Goal: Information Seeking & Learning: Check status

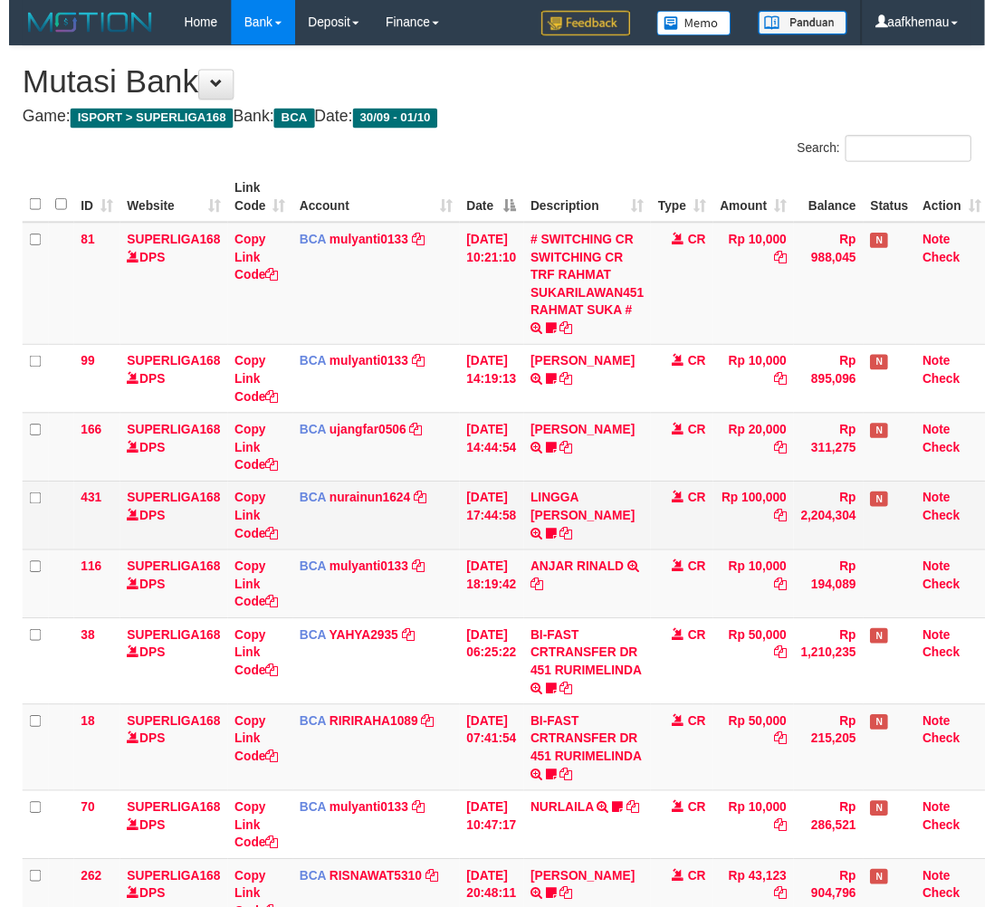
scroll to position [134, 14]
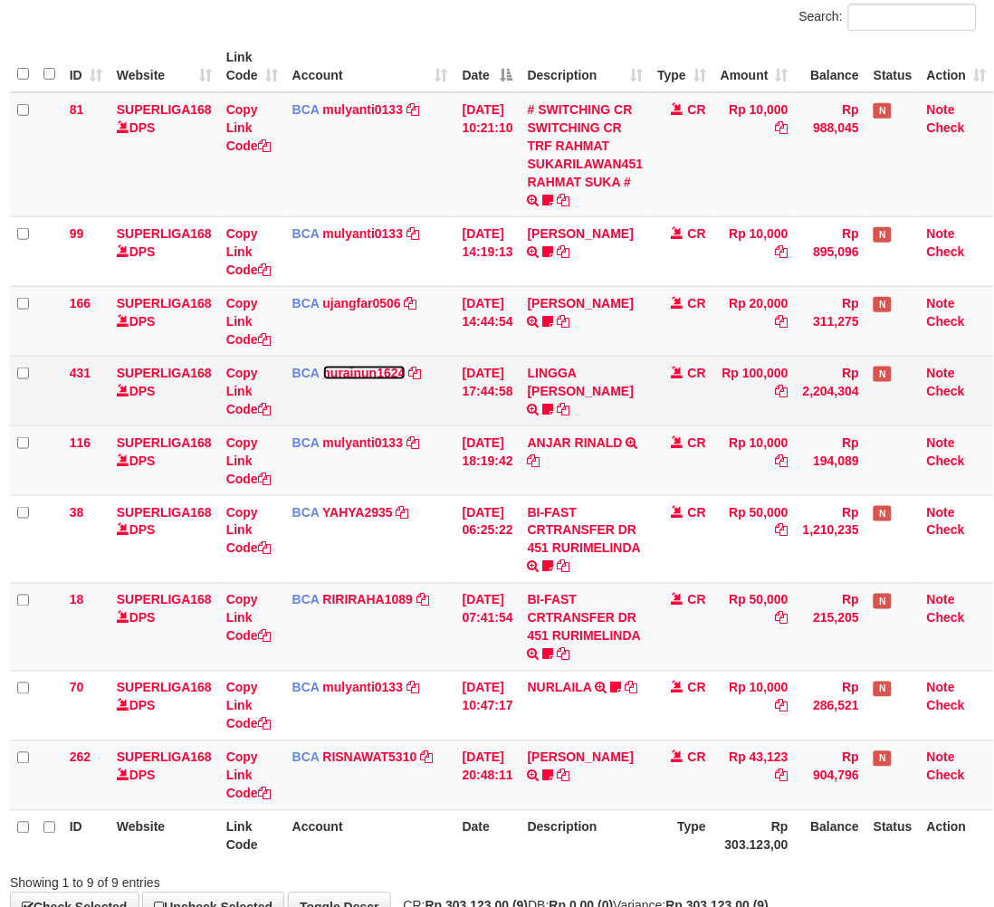
click at [323, 374] on link "nurainun1624" at bounding box center [364, 373] width 82 height 14
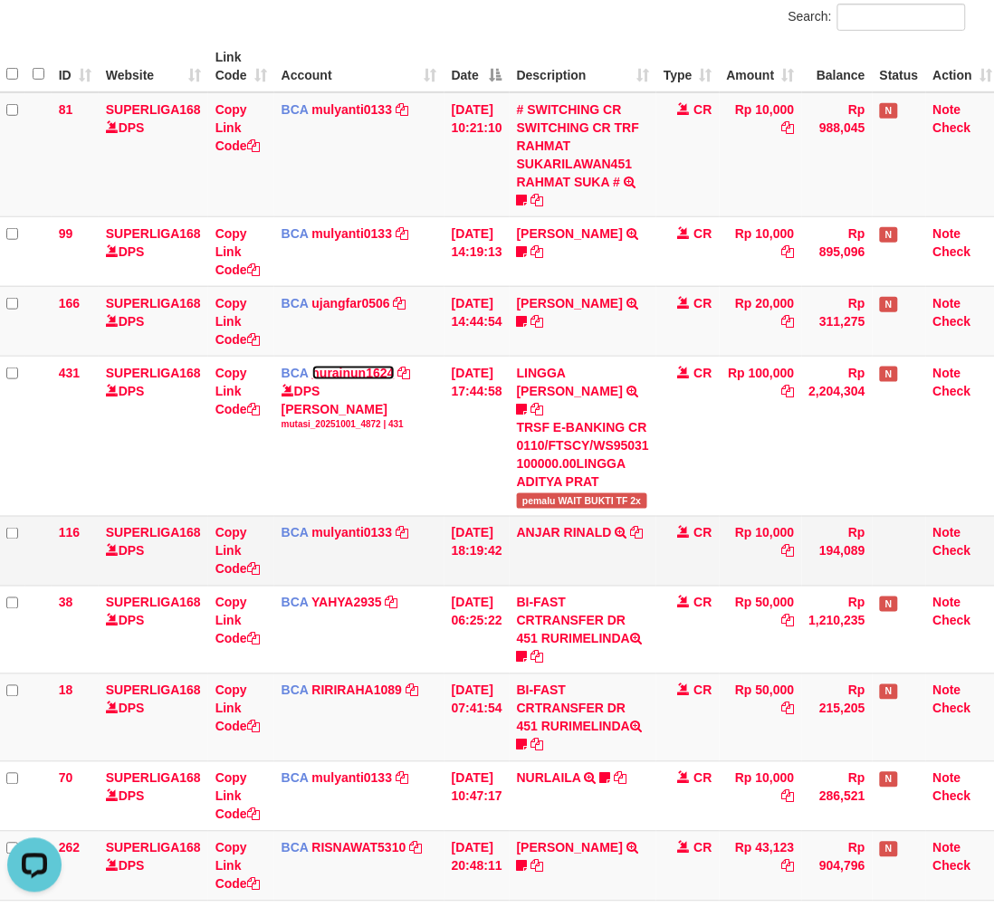
scroll to position [0, 0]
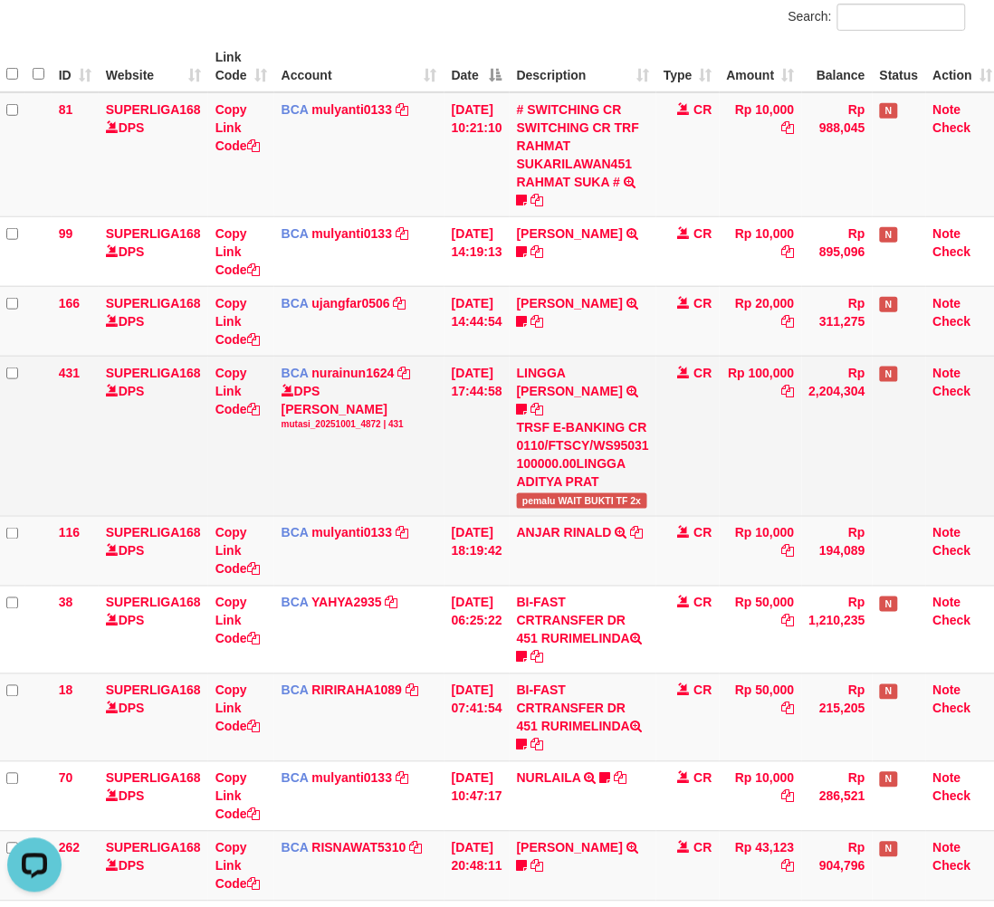
click at [553, 493] on span "pemalu WAIT BUKTI TF 2x" at bounding box center [582, 500] width 130 height 15
copy span "pemalu"
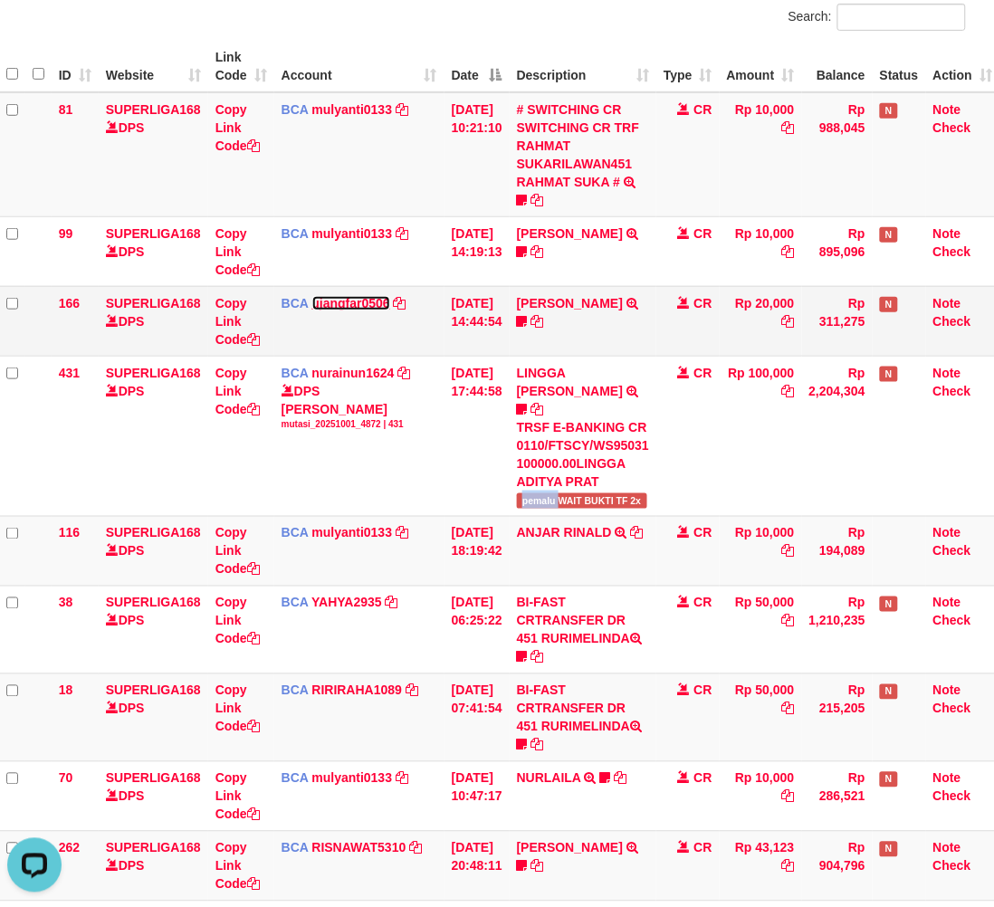
click at [333, 300] on link "ujangfar0506" at bounding box center [351, 303] width 78 height 14
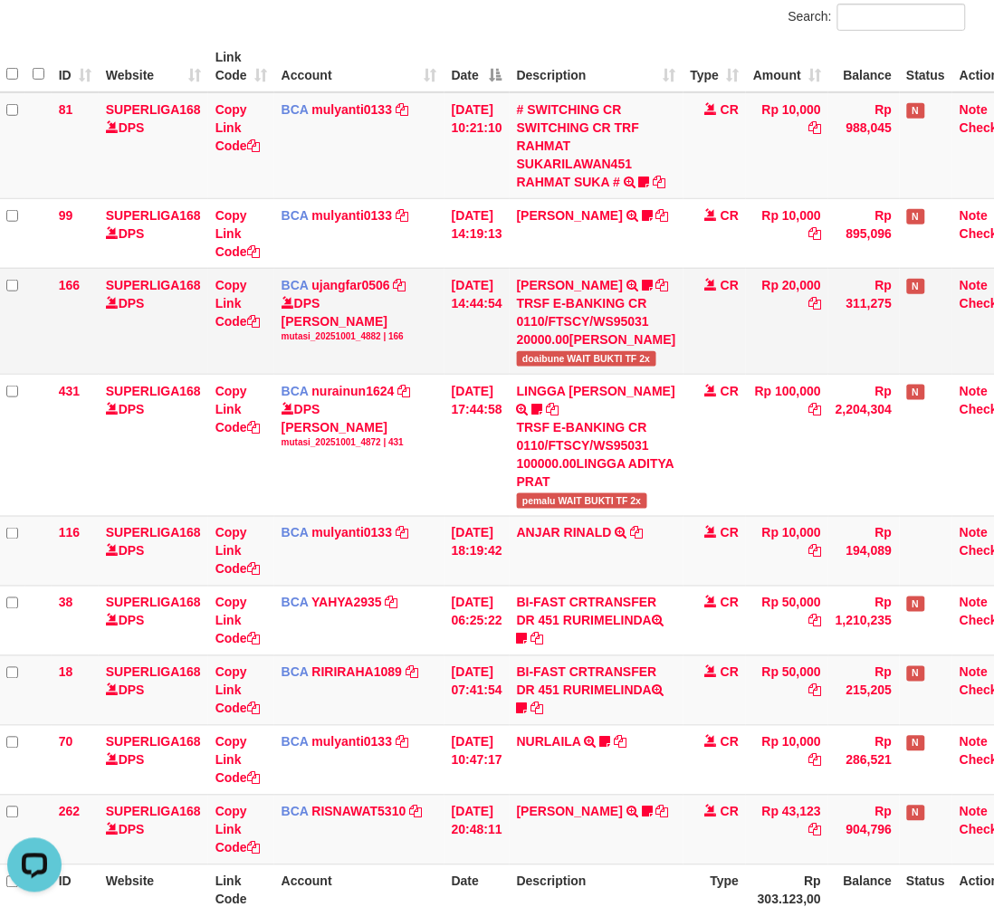
click at [566, 367] on span "doaibune WAIT BUKTI TF 2x" at bounding box center [586, 358] width 139 height 15
copy span "doaibune"
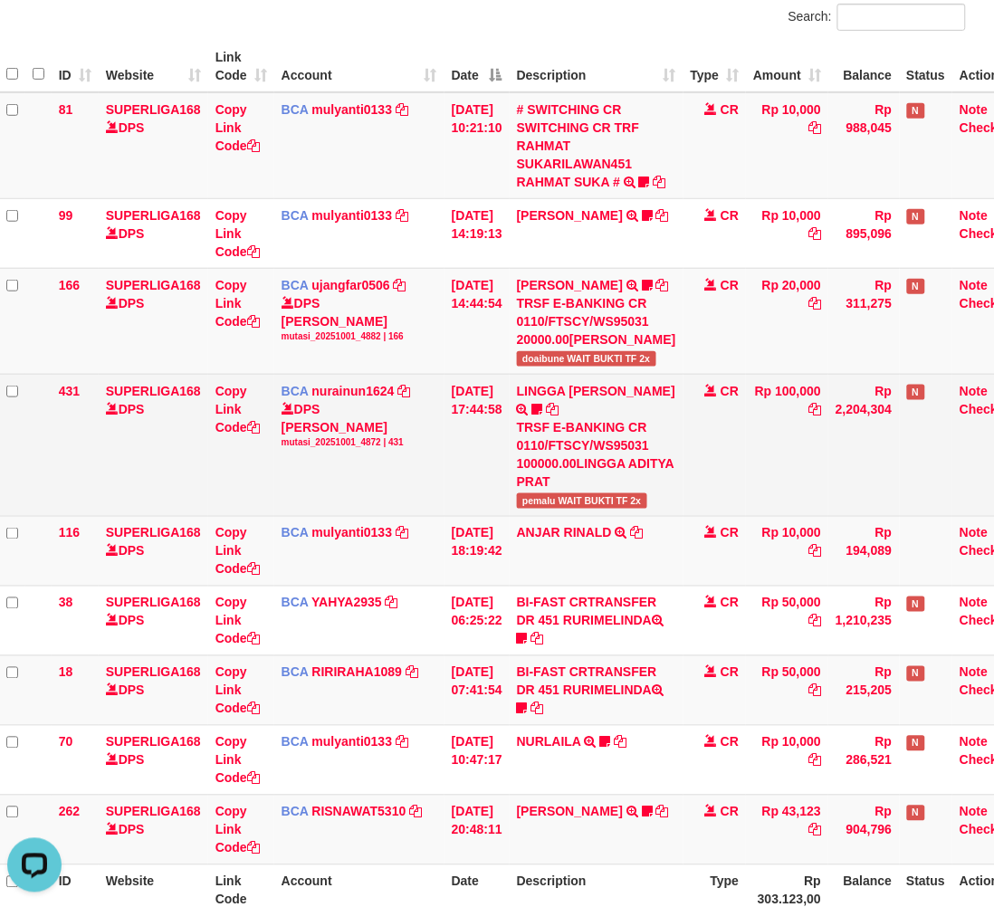
click at [545, 509] on span "pemalu WAIT BUKTI TF 2x" at bounding box center [582, 500] width 130 height 15
copy span "pemalu"
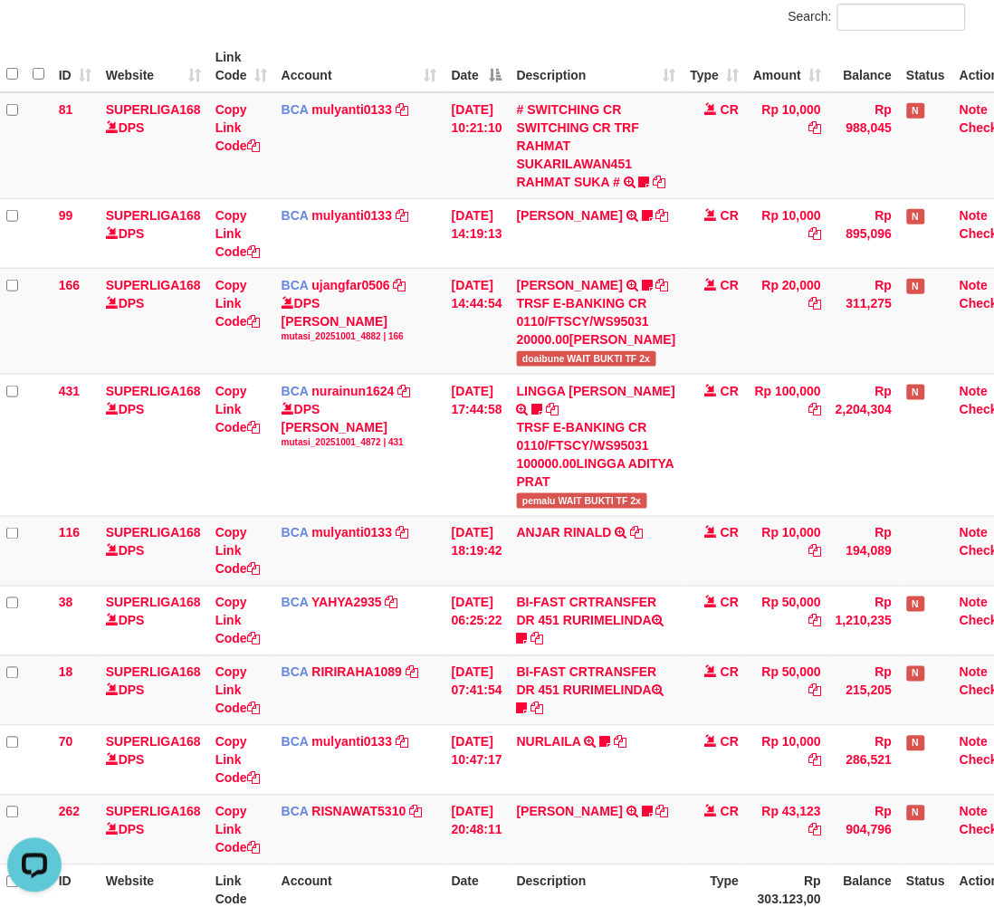
click at [582, 16] on div "Search:" at bounding box center [731, 20] width 470 height 32
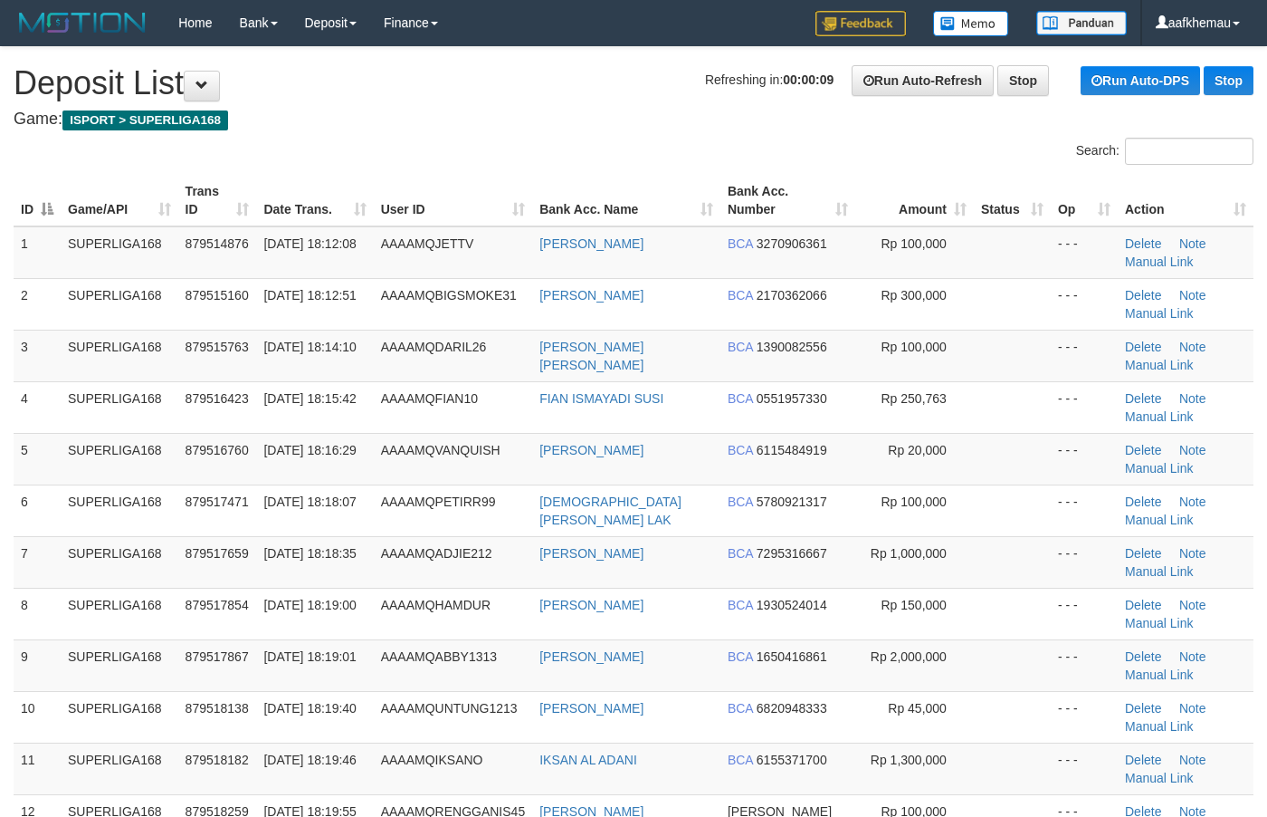
click at [662, 91] on h1 "Refreshing in: 00:00:09 Run Auto-Refresh Stop Run Auto-DPS Stop Deposit List" at bounding box center [634, 83] width 1240 height 36
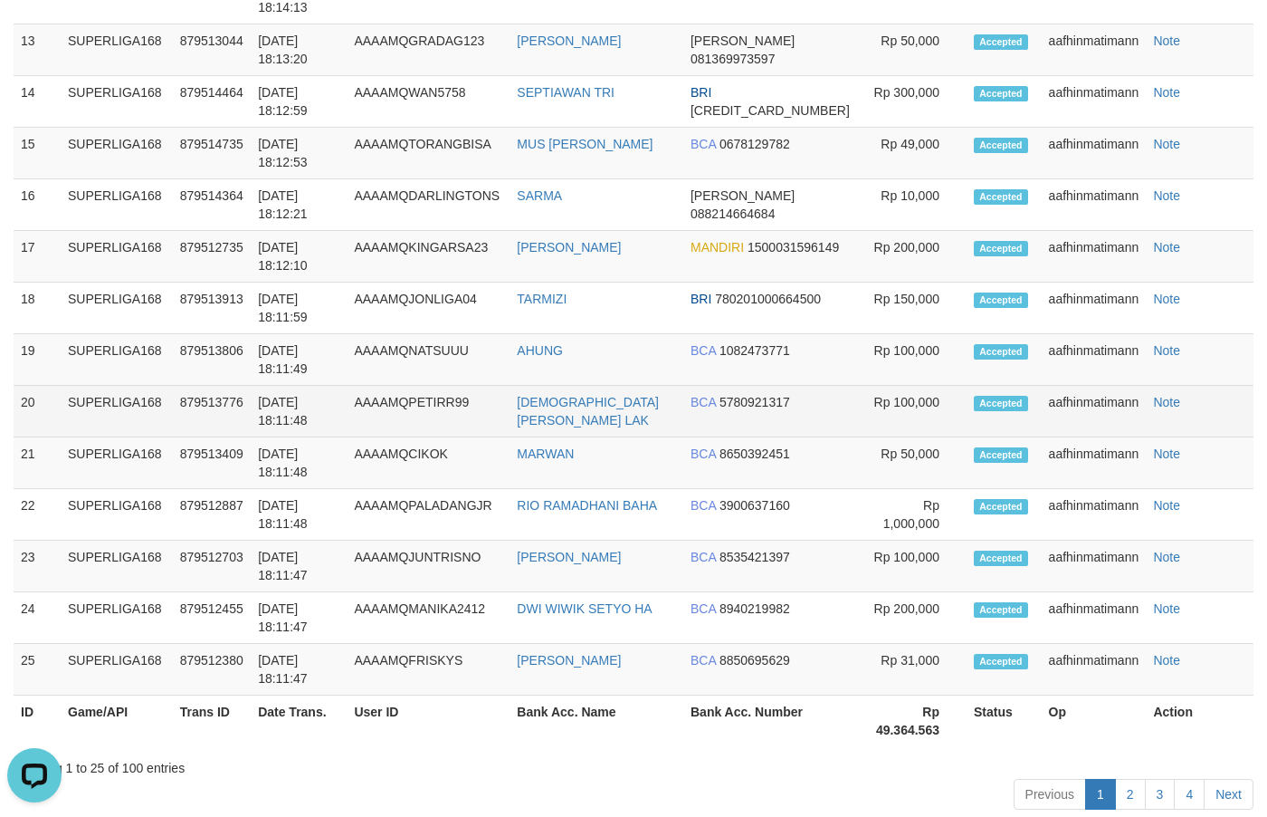
scroll to position [93, 0]
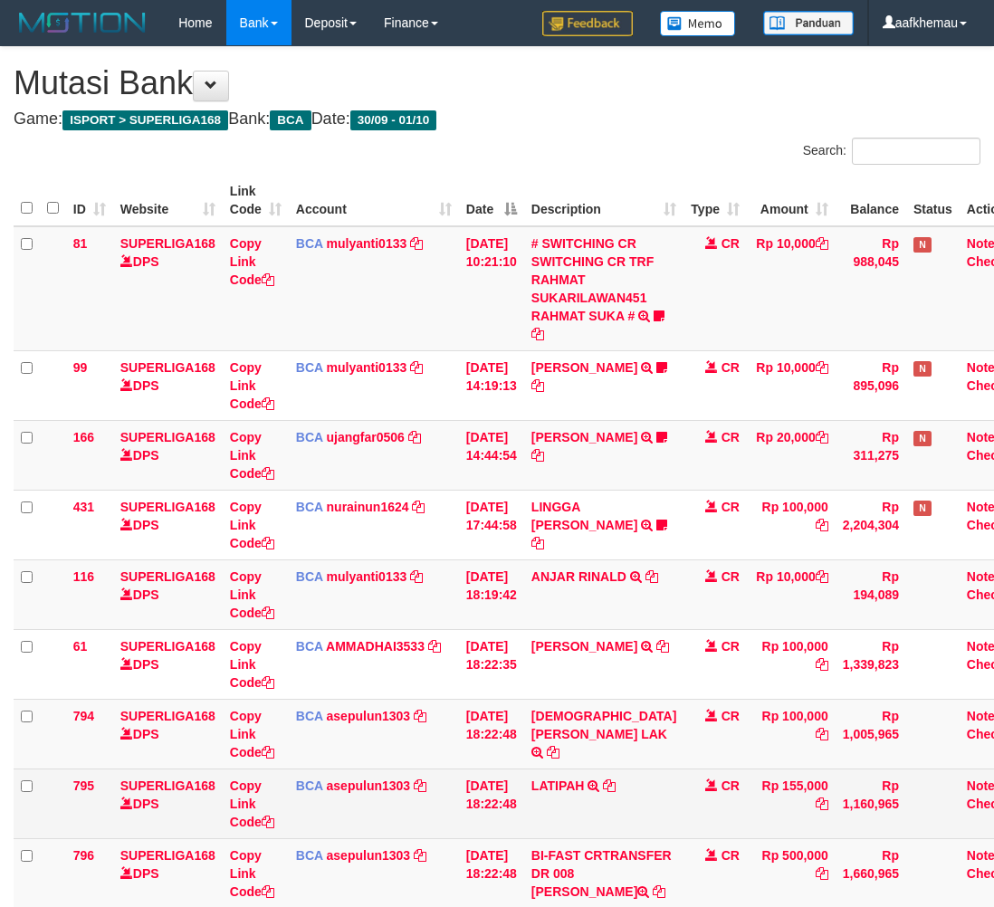
scroll to position [134, 14]
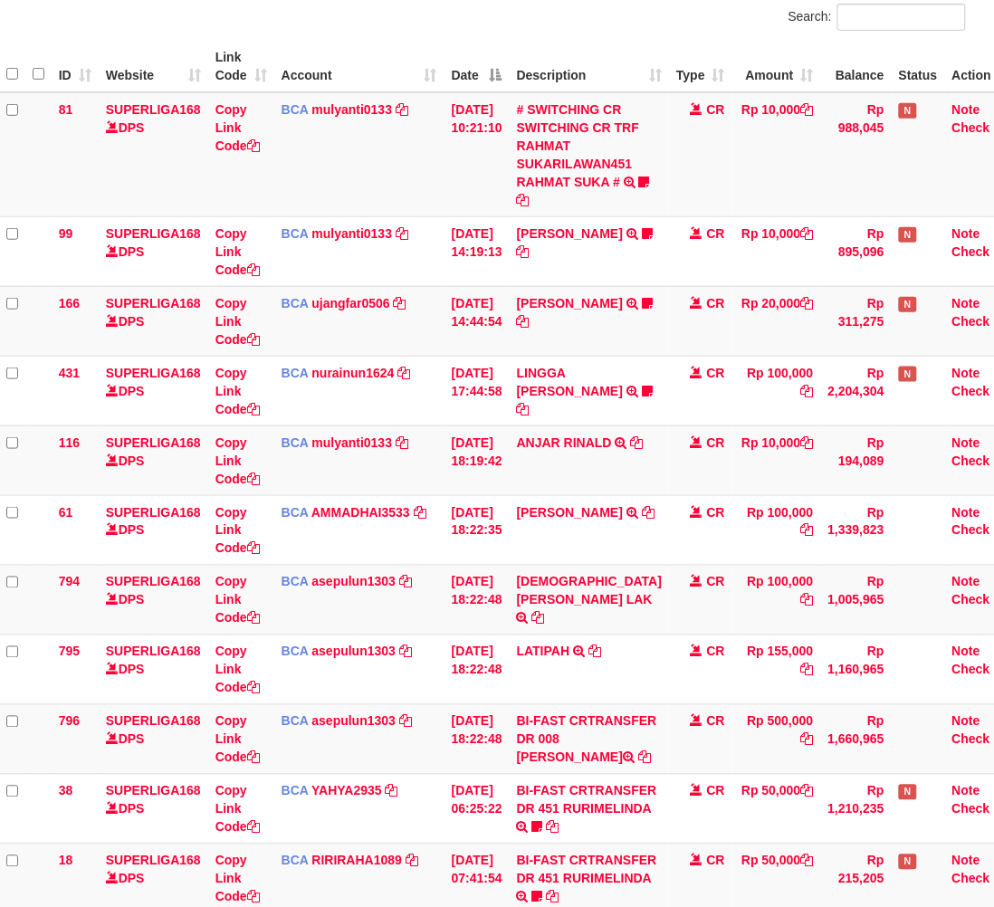
click at [636, 14] on div "Search:" at bounding box center [731, 20] width 470 height 32
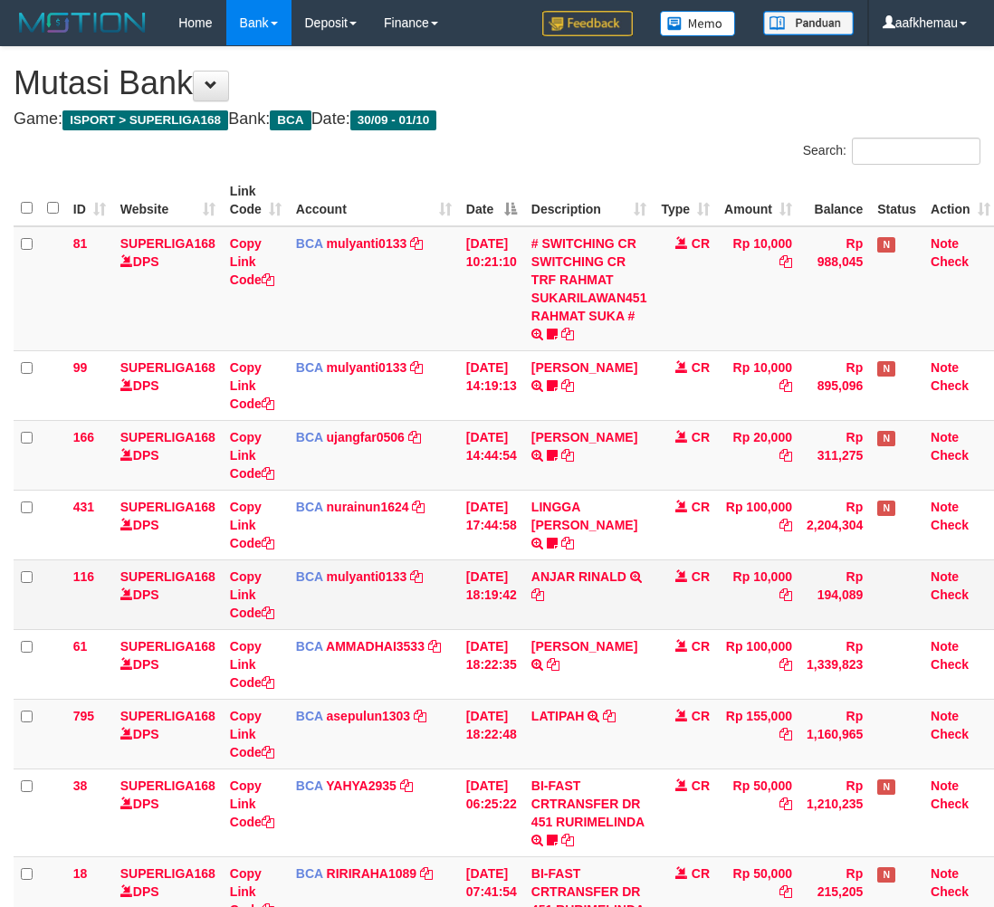
scroll to position [134, 14]
click at [568, 138] on div "Search:" at bounding box center [746, 154] width 470 height 32
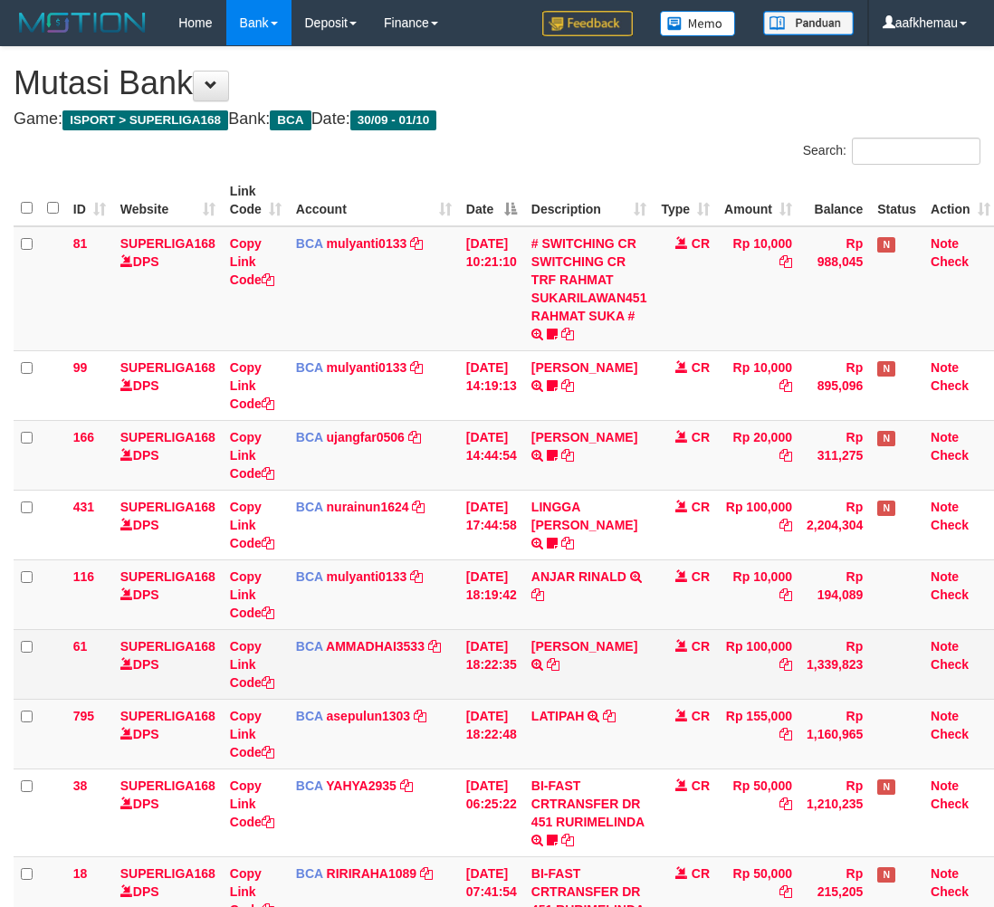
scroll to position [134, 14]
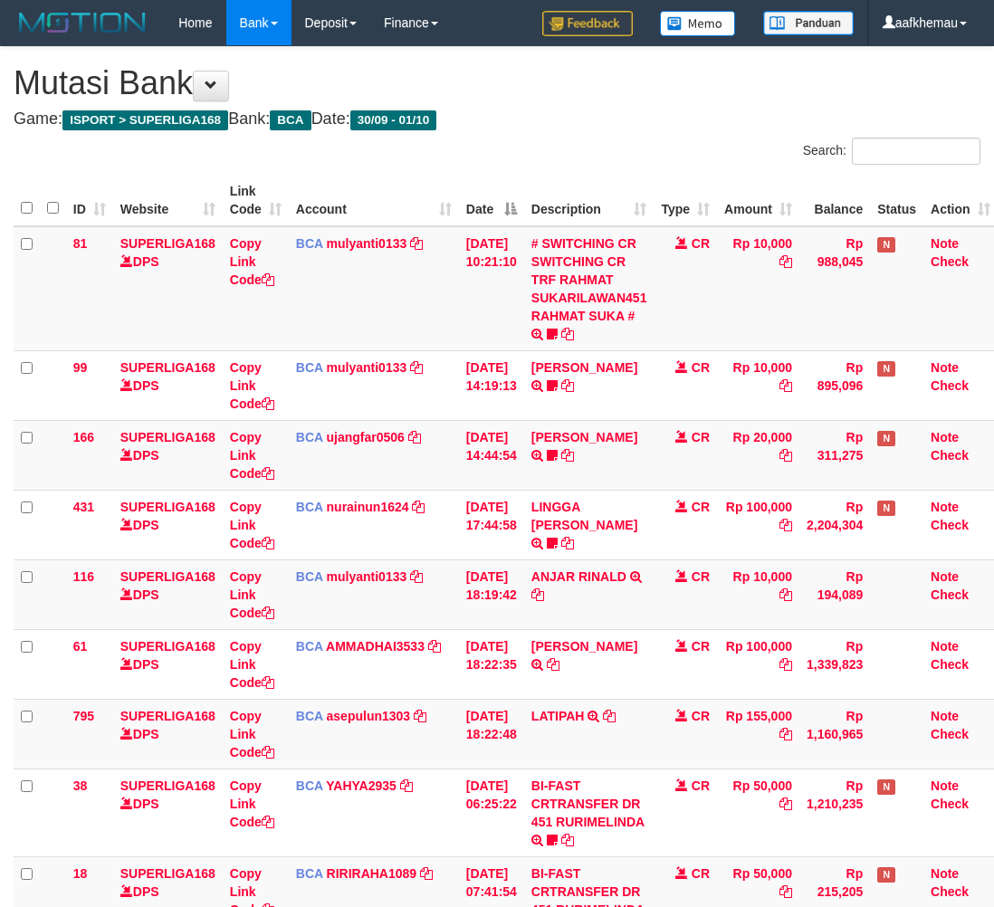
scroll to position [134, 14]
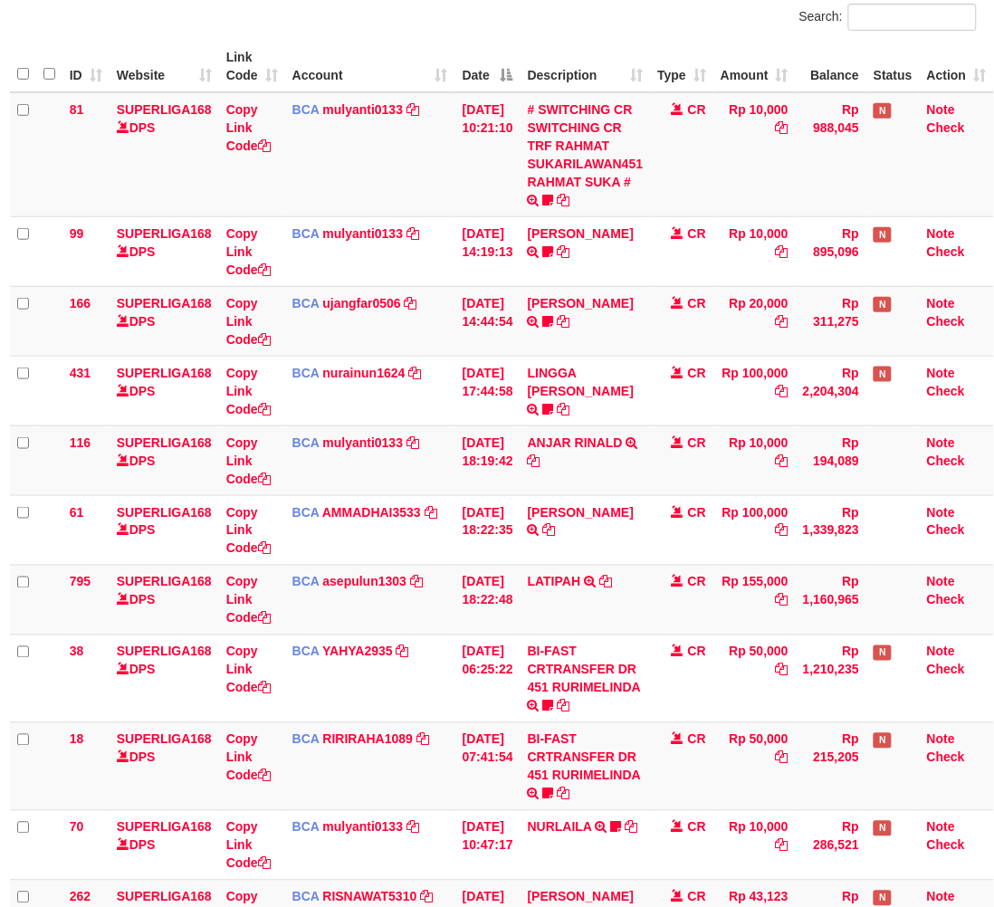
click at [544, 15] on div "Search:" at bounding box center [742, 20] width 470 height 32
click at [640, 23] on div "Search:" at bounding box center [742, 20] width 470 height 32
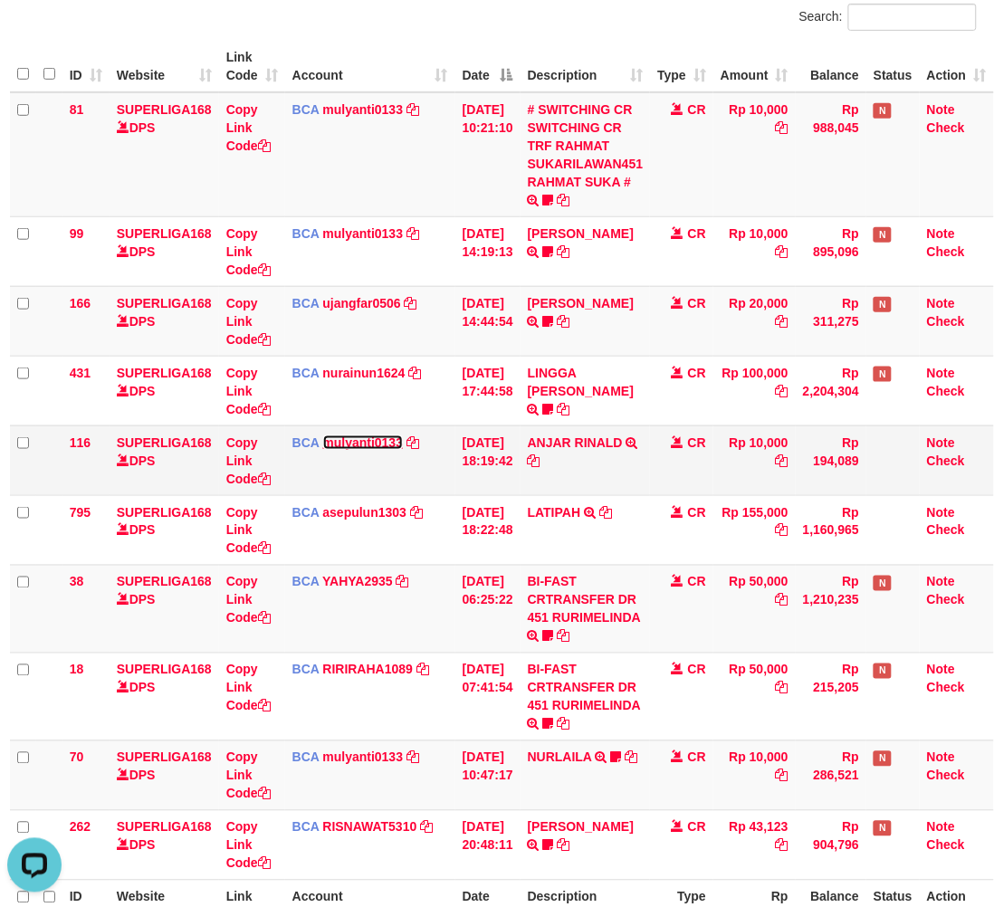
click at [341, 449] on td "BCA mulyanti0133 DPS [PERSON_NAME] mutasi_20251001_4495 | 116 mutasi_20251001_4…" at bounding box center [370, 460] width 170 height 70
click at [618, 25] on div "Search:" at bounding box center [742, 20] width 470 height 32
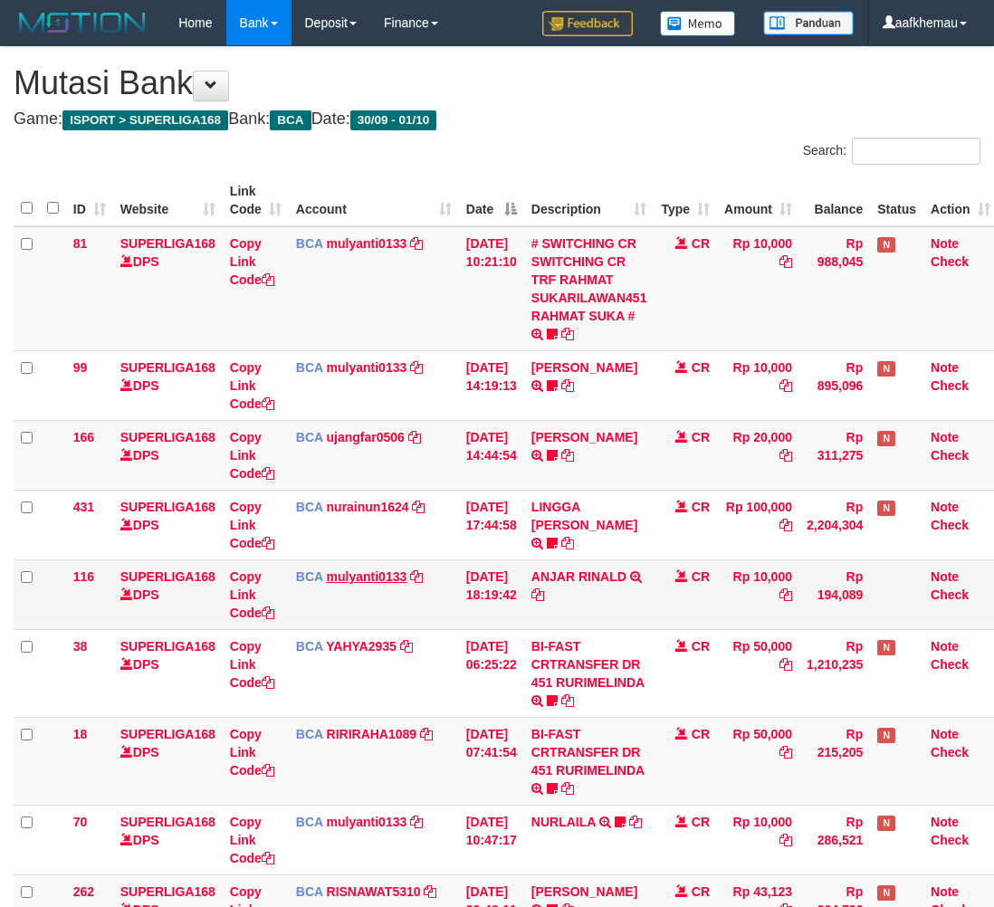
scroll to position [134, 14]
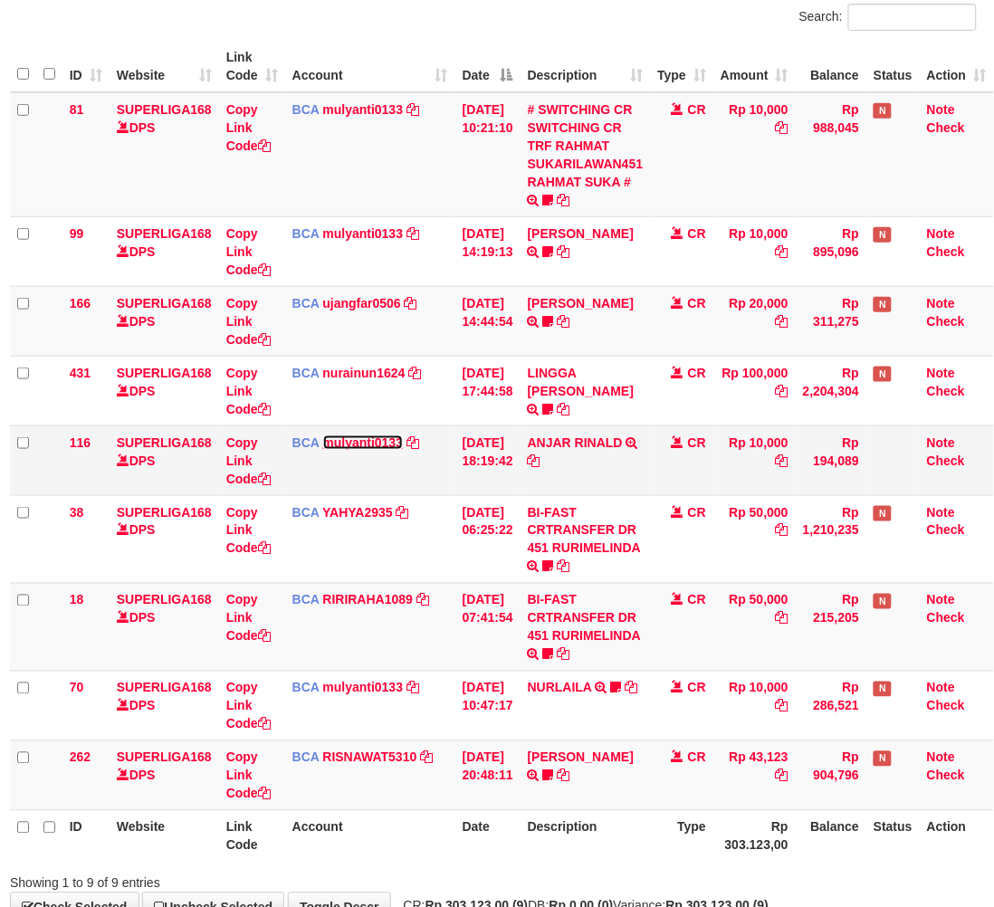
click at [368, 444] on link "mulyanti0133" at bounding box center [363, 442] width 81 height 14
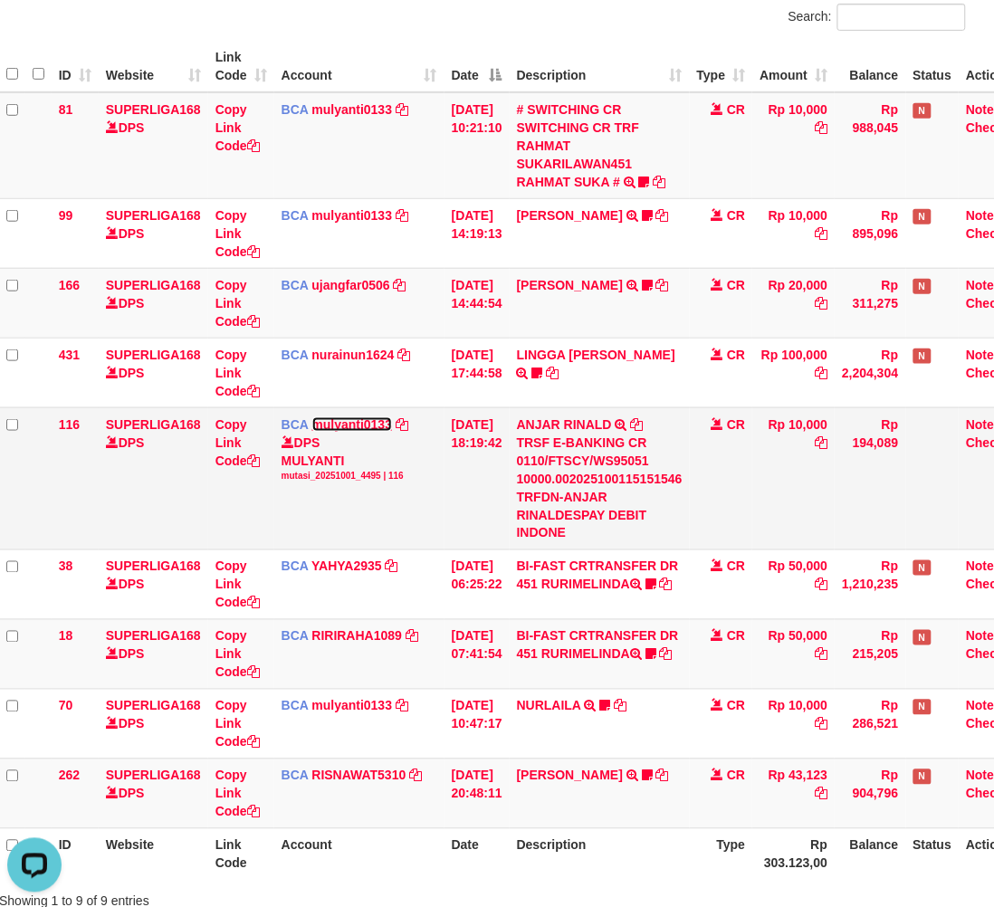
scroll to position [0, 0]
click at [644, 424] on icon at bounding box center [637, 424] width 13 height 13
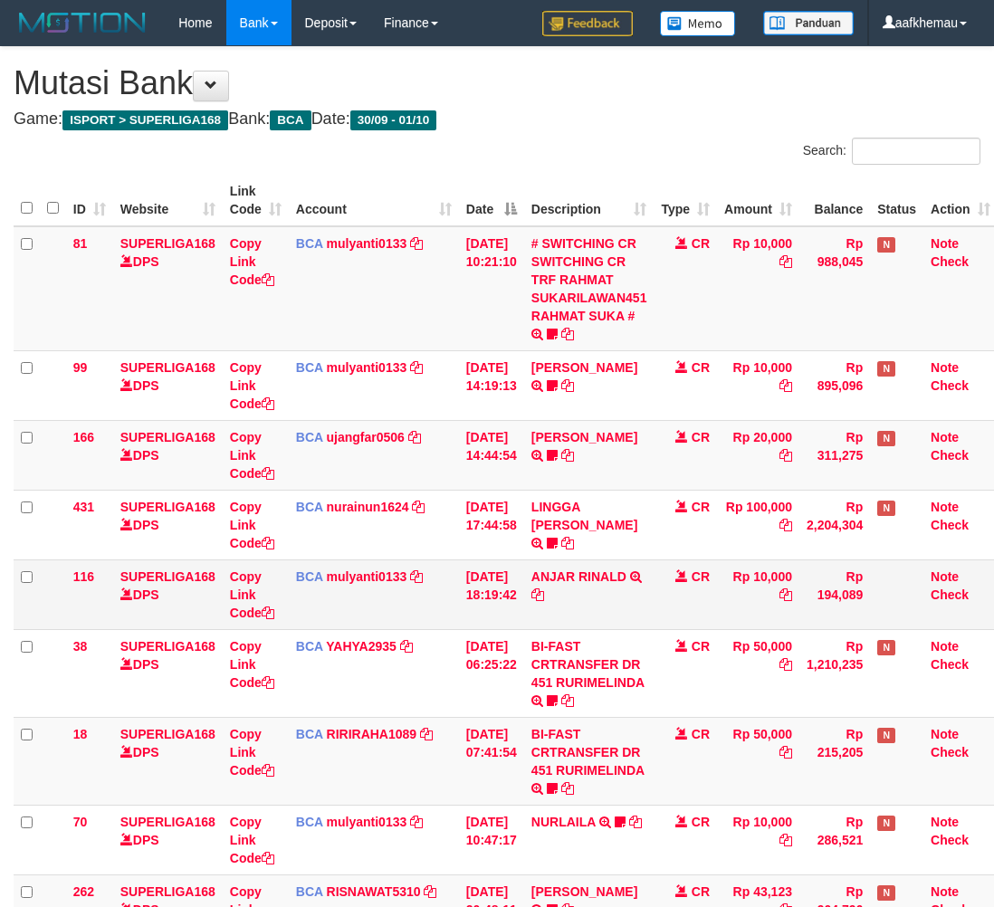
scroll to position [134, 14]
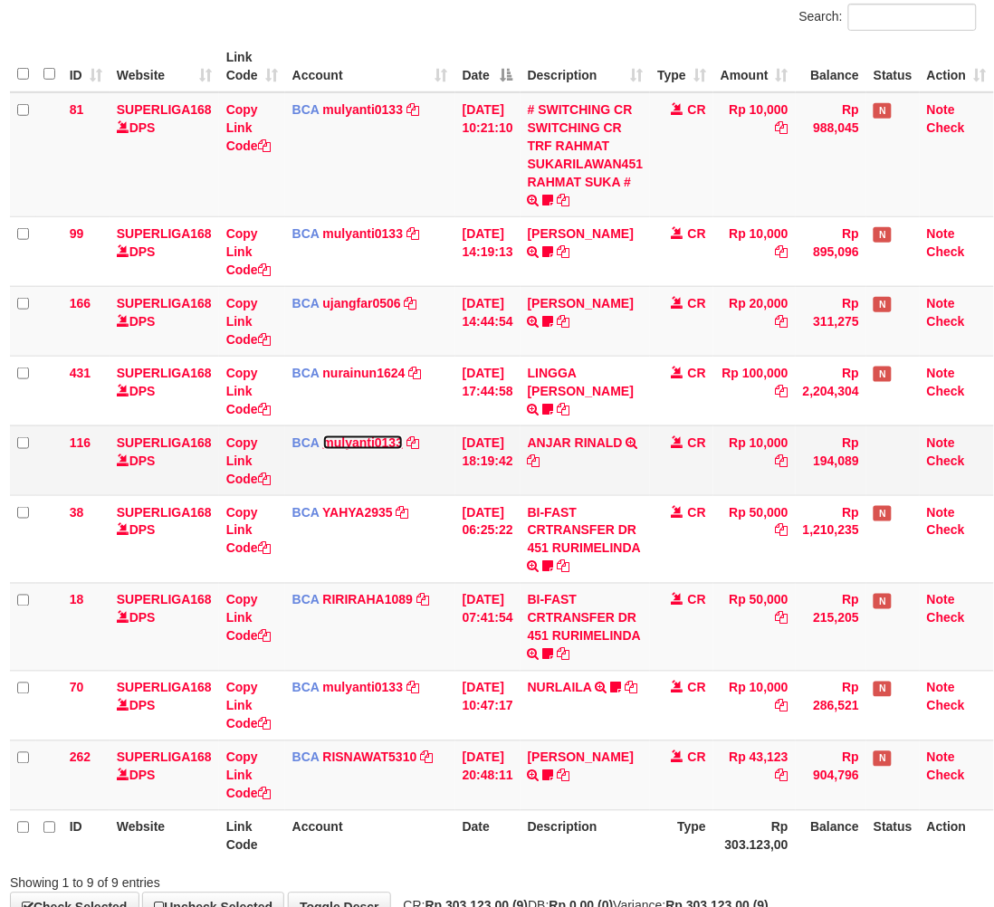
click at [349, 444] on link "mulyanti0133" at bounding box center [363, 442] width 81 height 14
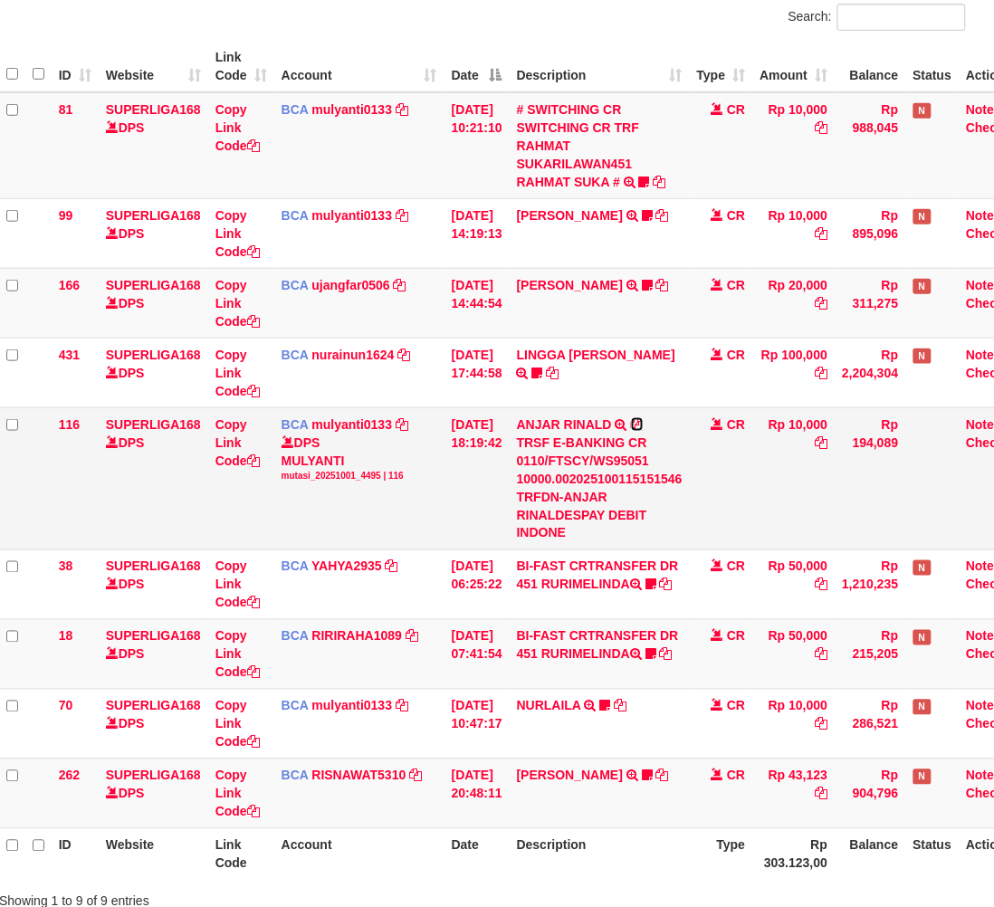
click at [644, 425] on icon at bounding box center [637, 424] width 13 height 13
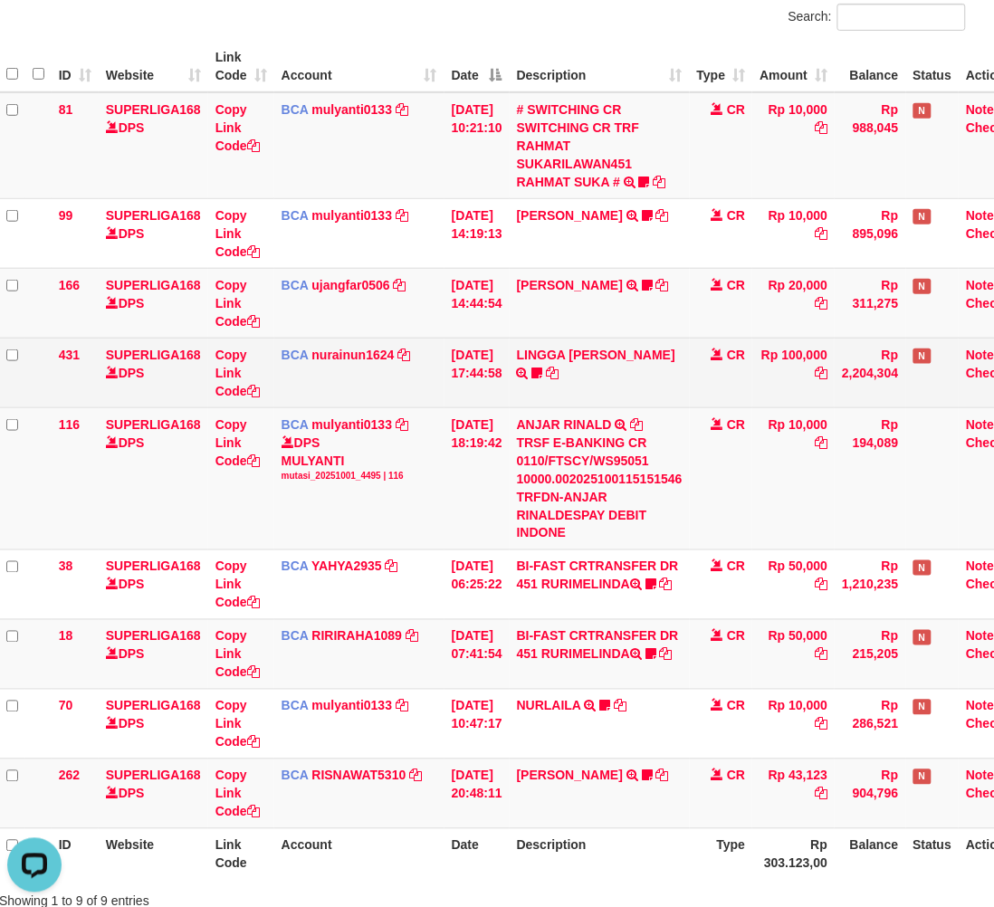
scroll to position [0, 0]
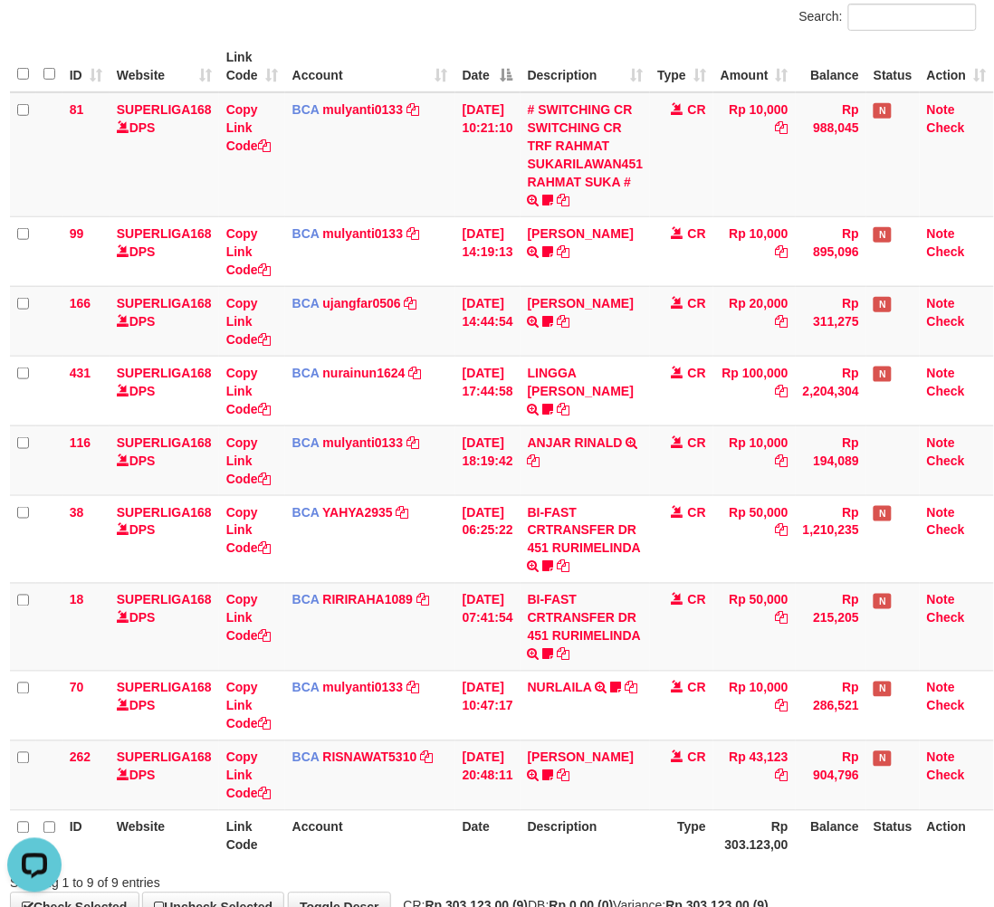
click at [684, 14] on div "Search:" at bounding box center [742, 20] width 470 height 32
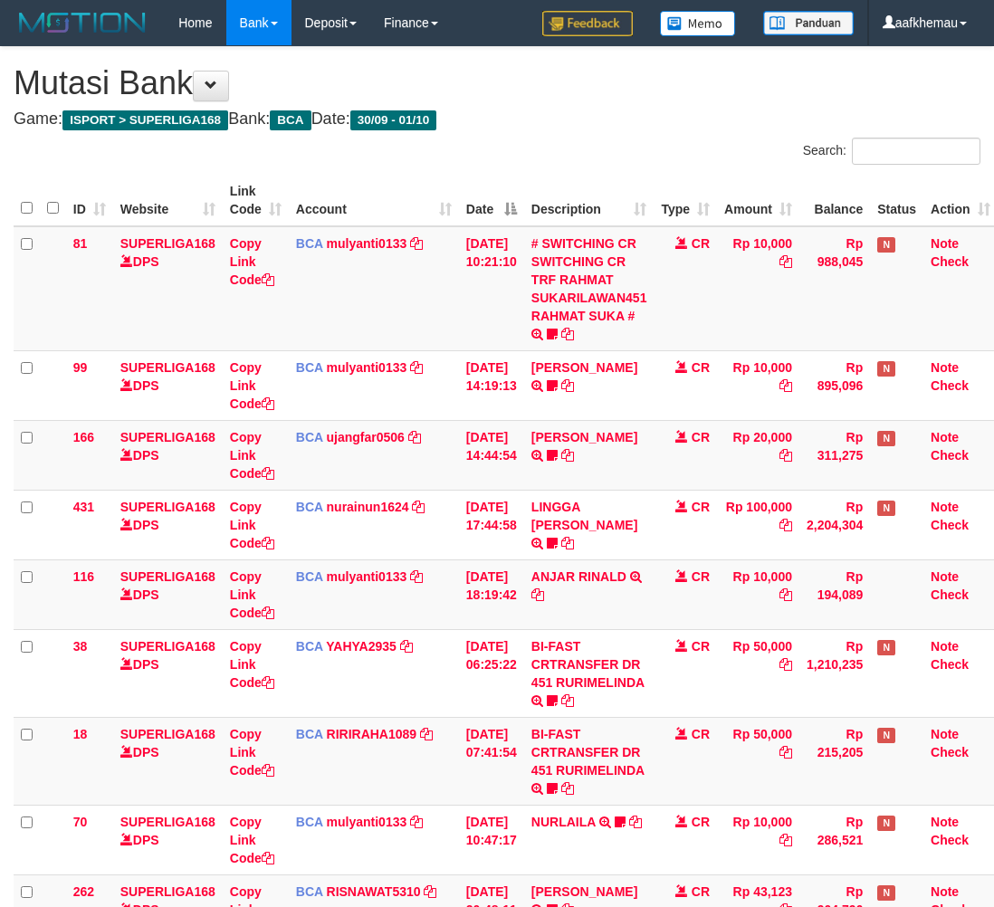
scroll to position [134, 14]
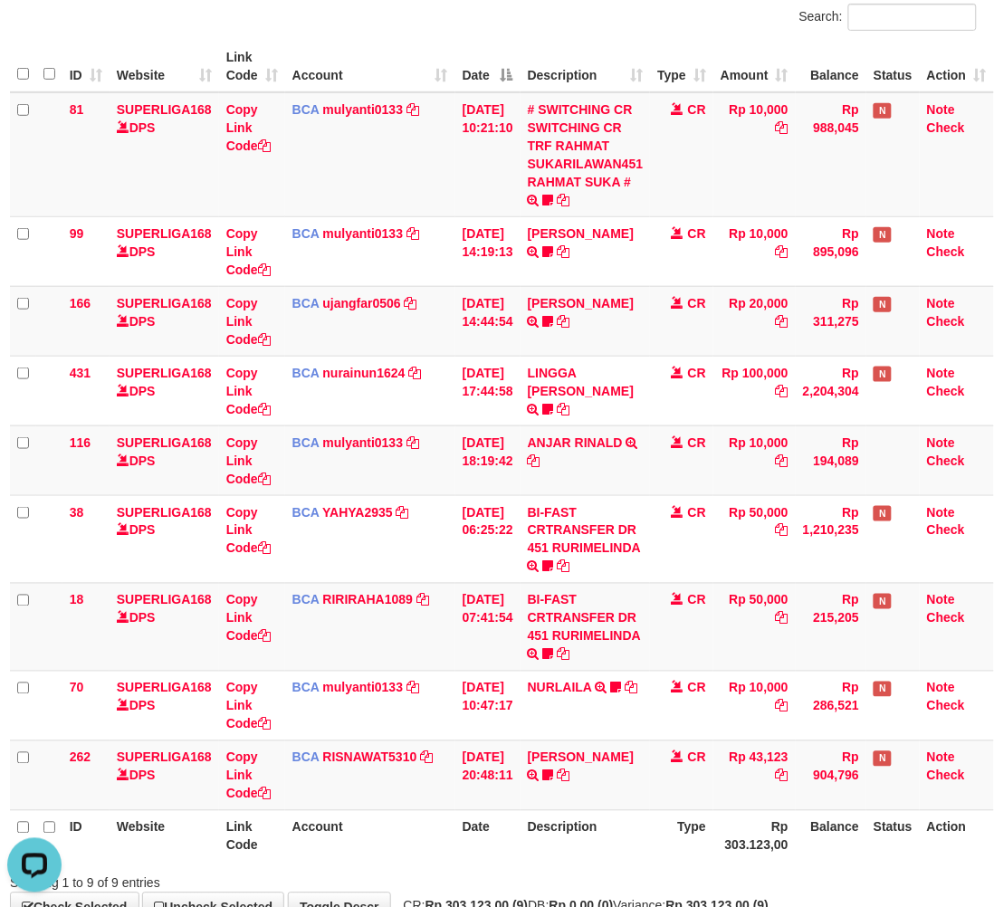
click at [453, 5] on div "Search:" at bounding box center [493, 20] width 994 height 32
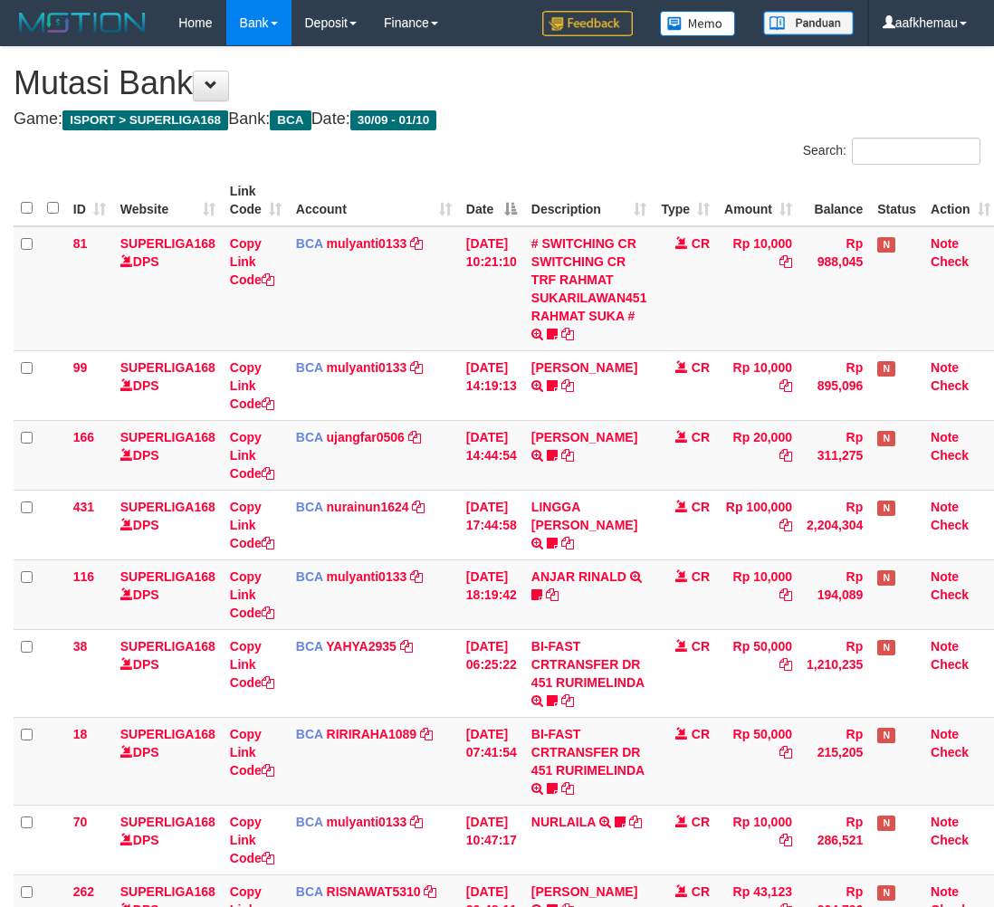
scroll to position [134, 14]
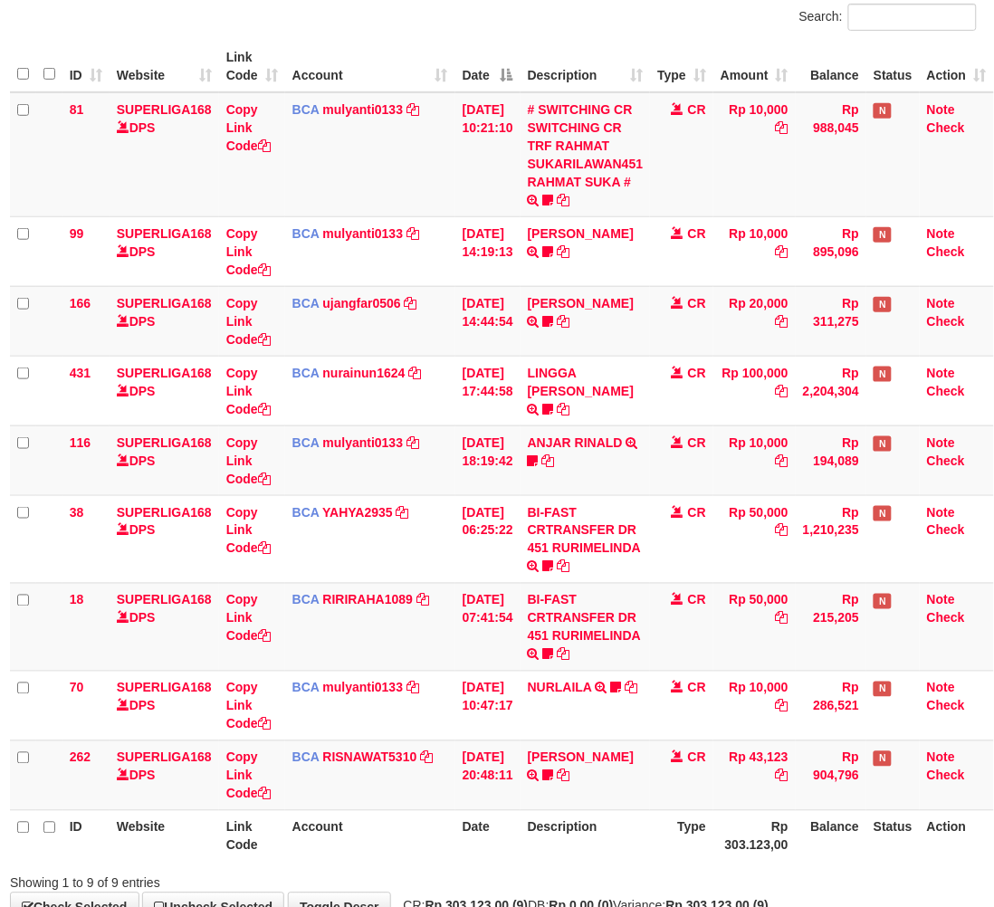
click at [679, 867] on div at bounding box center [701, 867] width 580 height 1
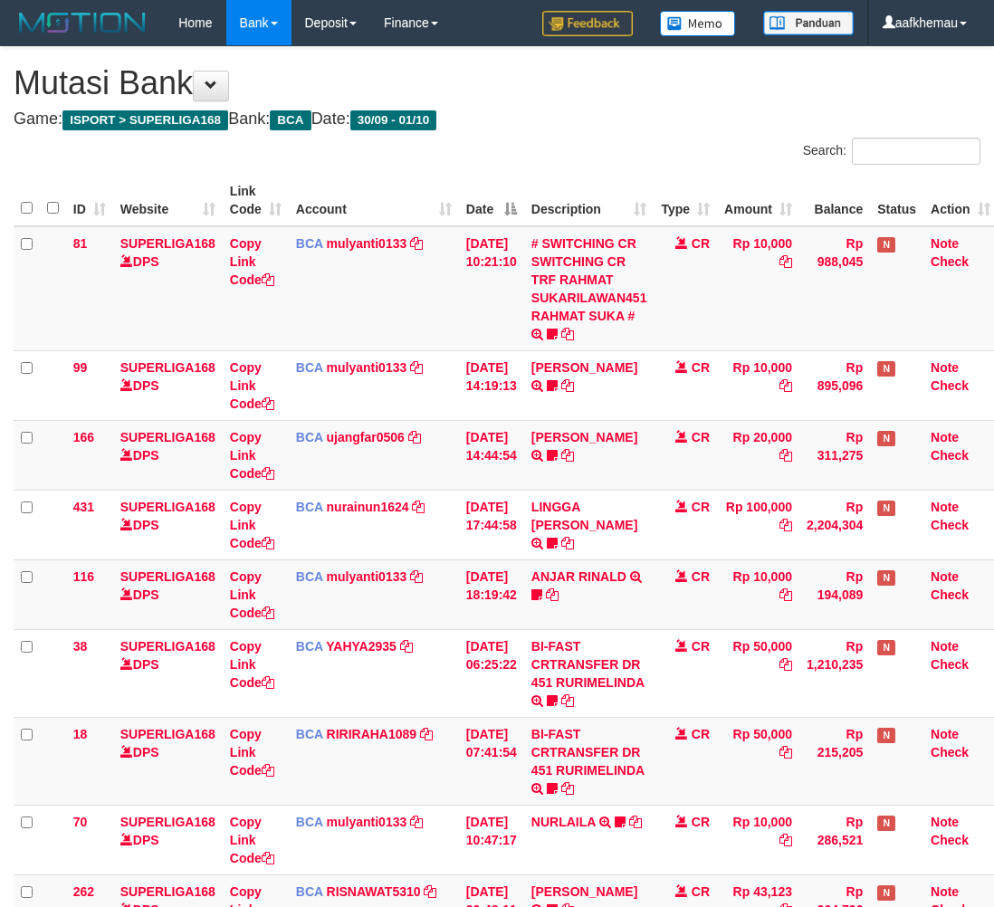
scroll to position [134, 14]
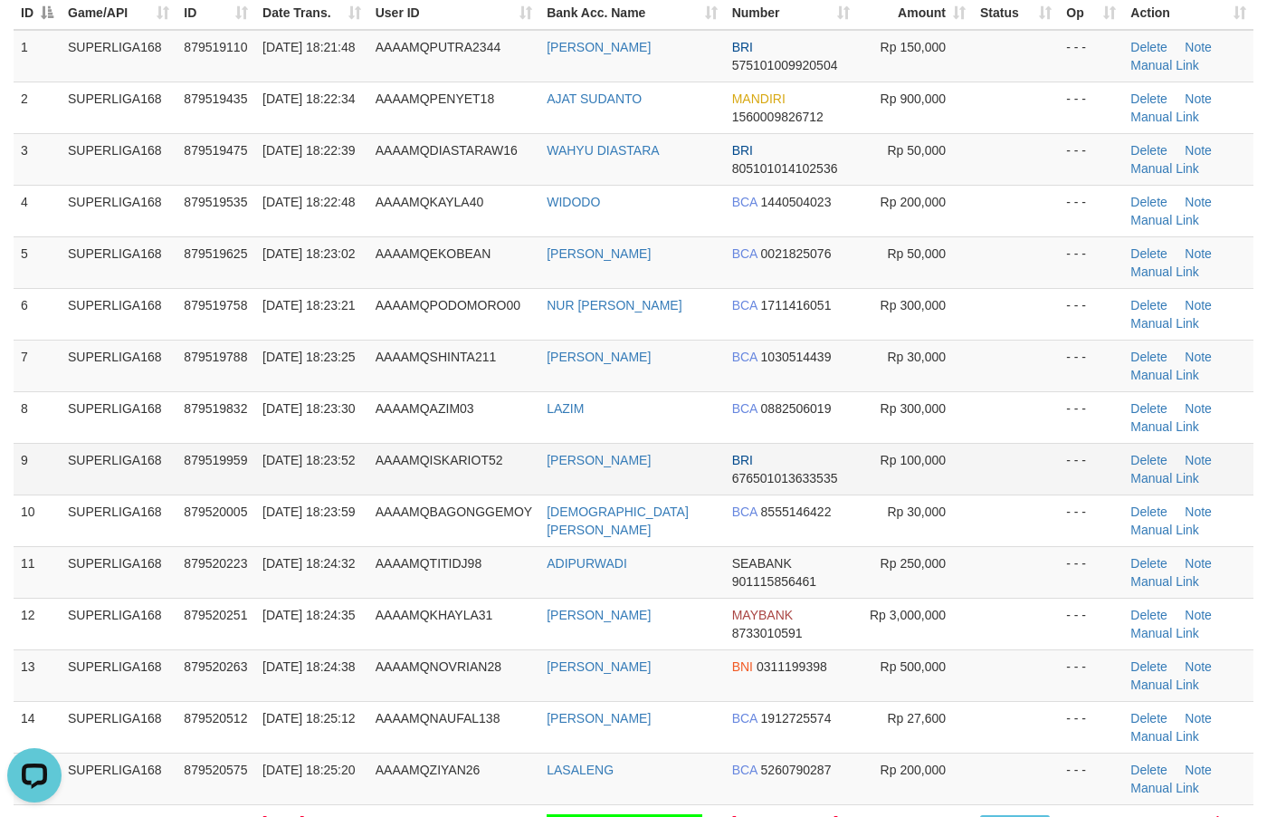
scroll to position [226, 0]
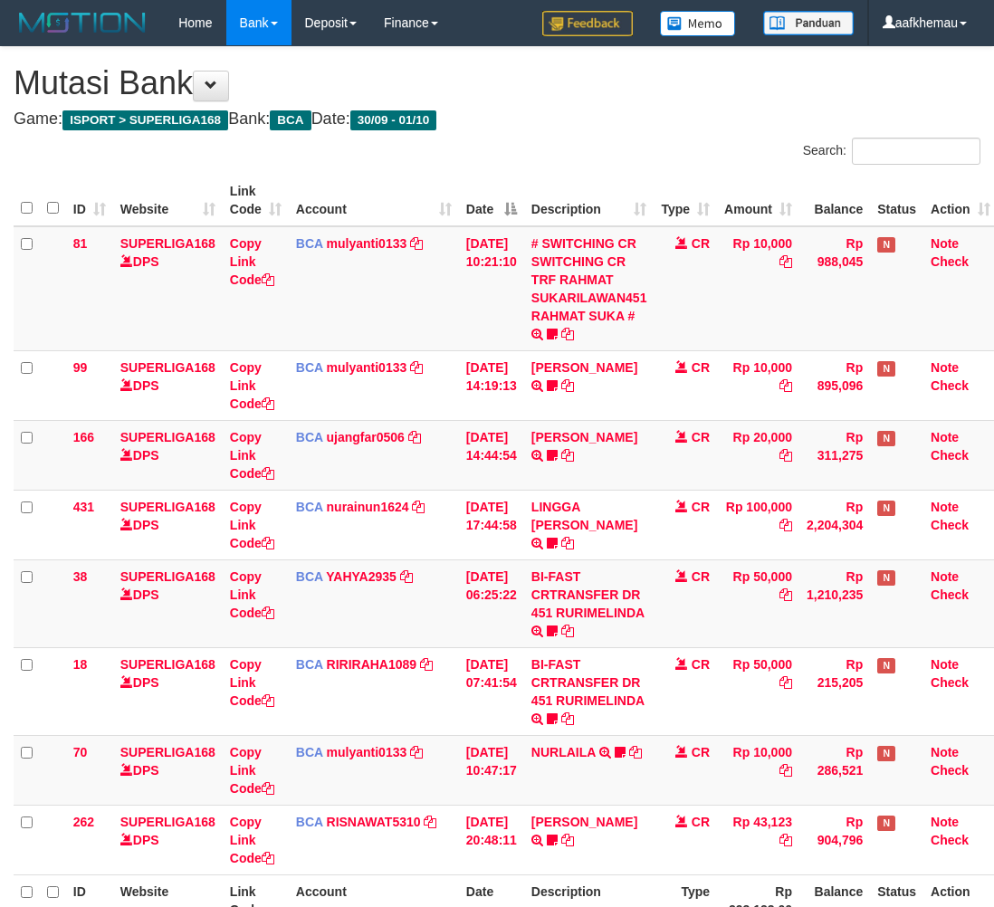
scroll to position [134, 14]
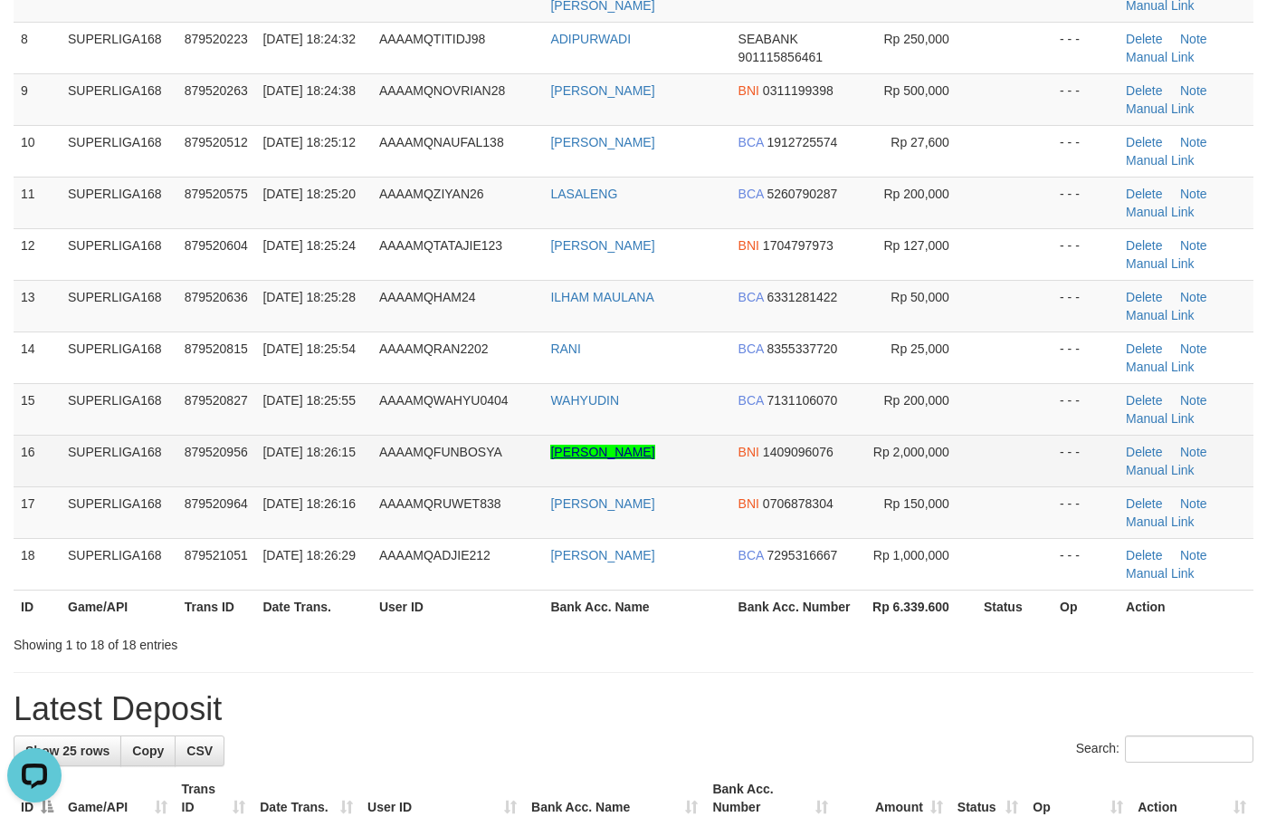
scroll to position [113, 0]
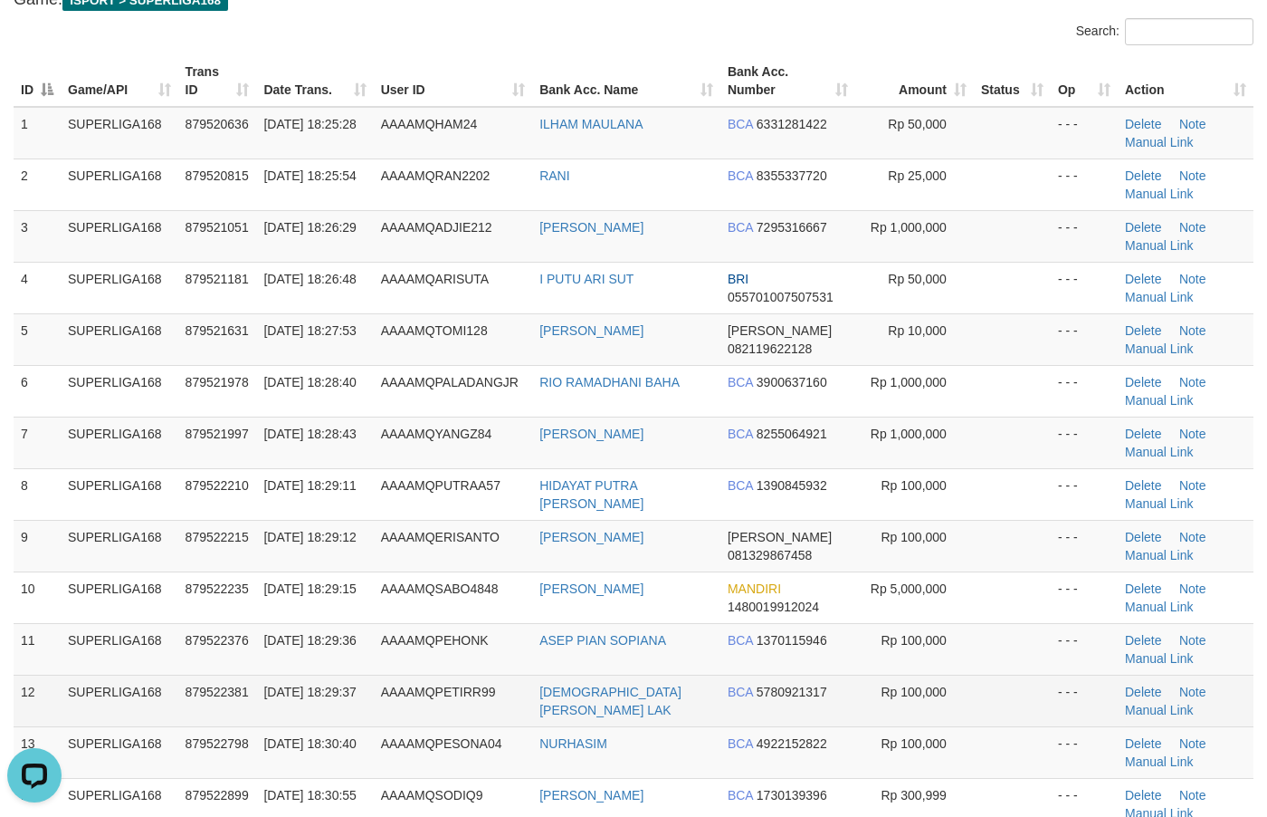
scroll to position [113, 0]
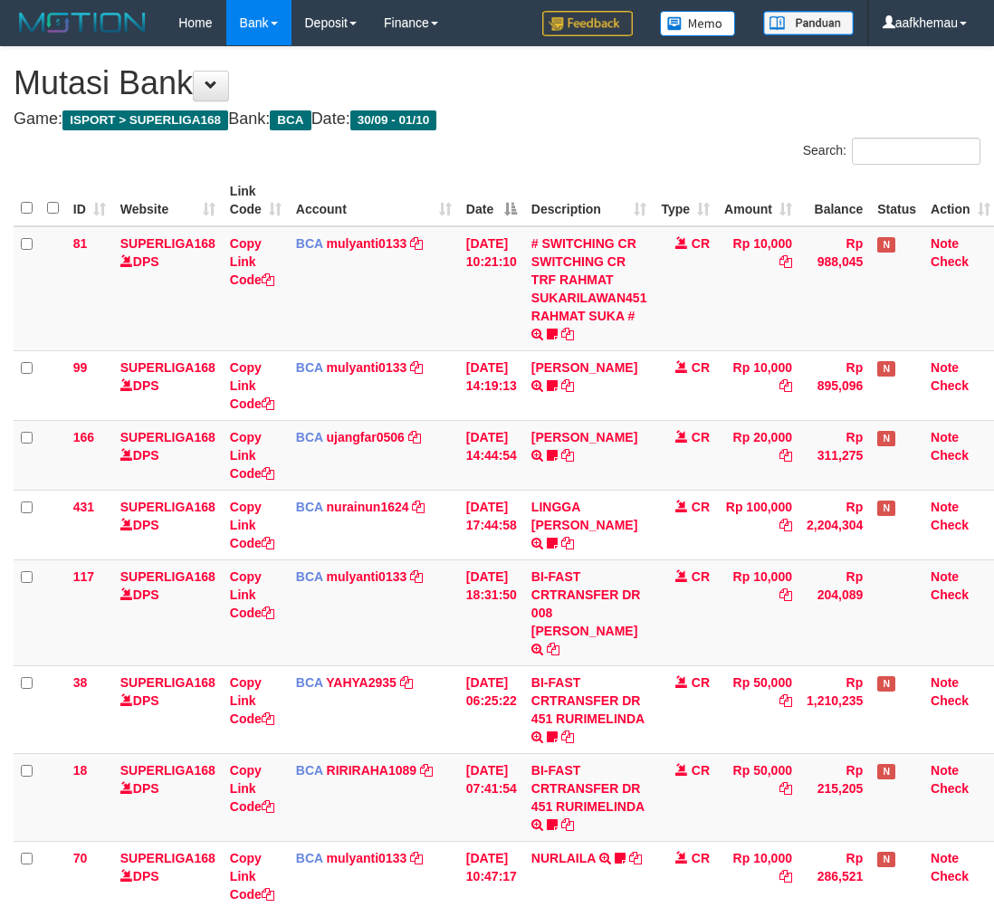
scroll to position [134, 14]
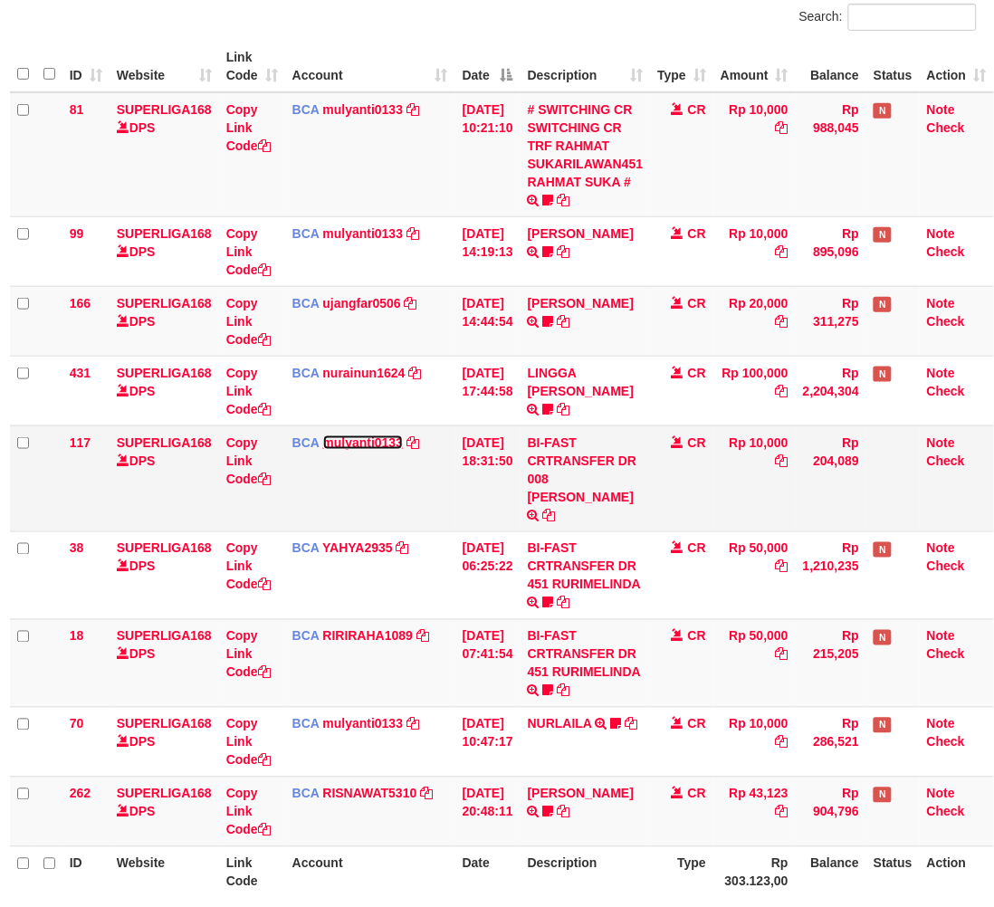
click at [349, 441] on link "mulyanti0133" at bounding box center [363, 442] width 81 height 14
click at [661, 5] on div "Search:" at bounding box center [742, 20] width 470 height 32
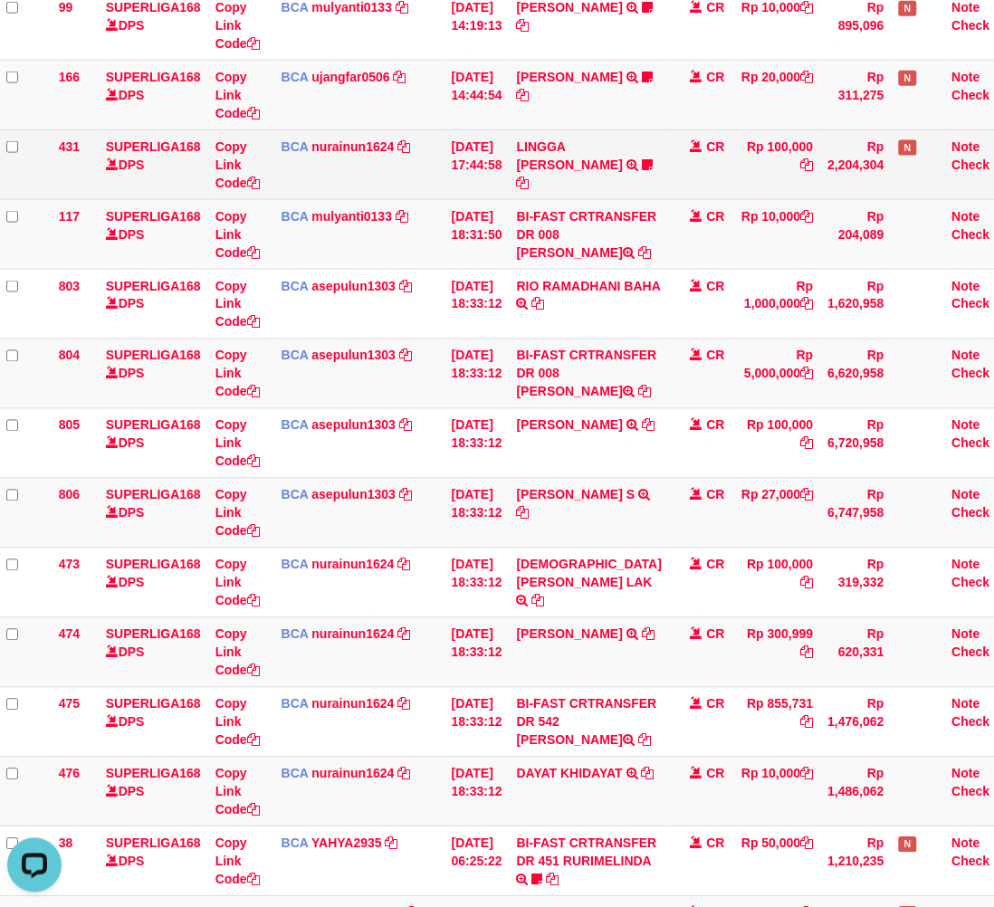
click at [704, 170] on td "CR" at bounding box center [700, 164] width 63 height 70
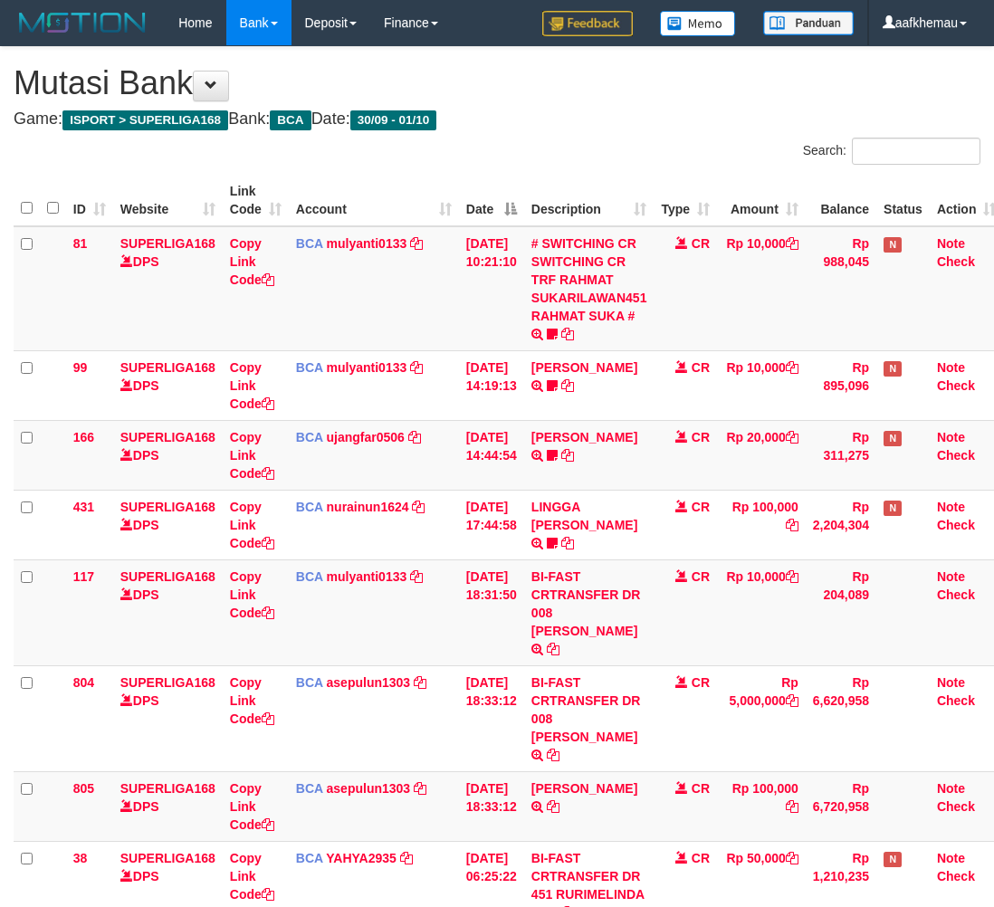
scroll to position [306, 14]
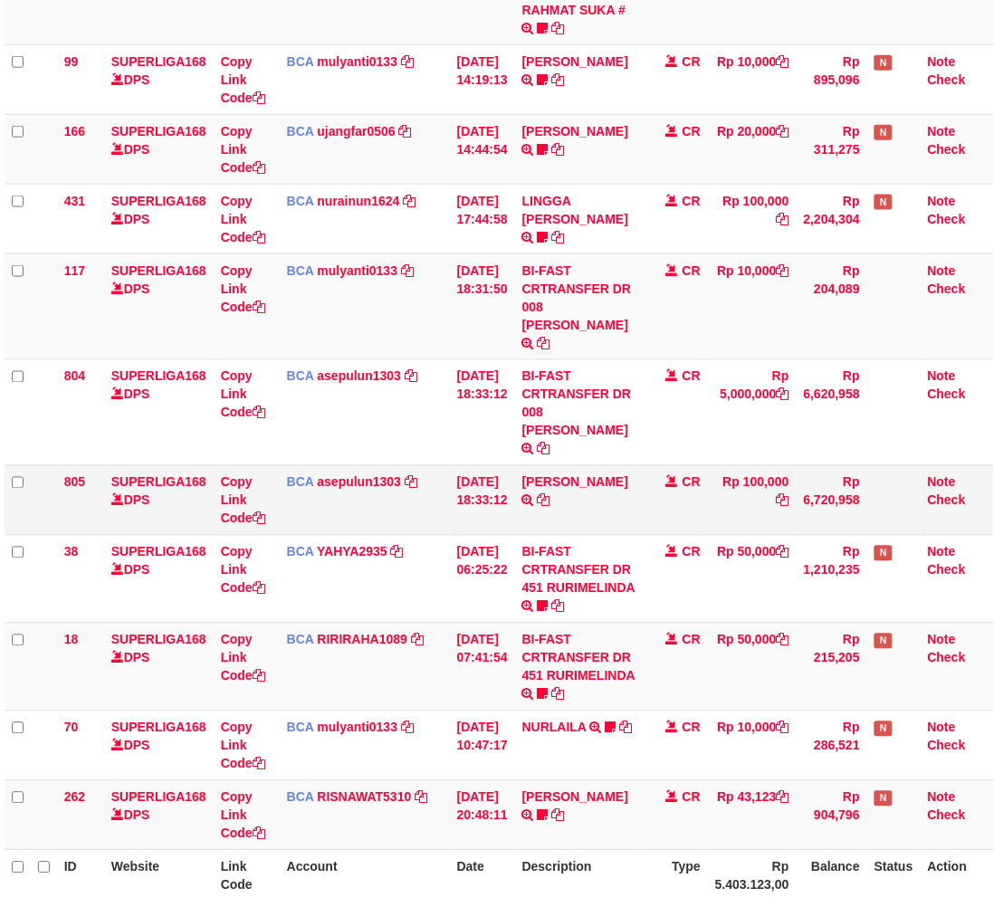
scroll to position [360, 14]
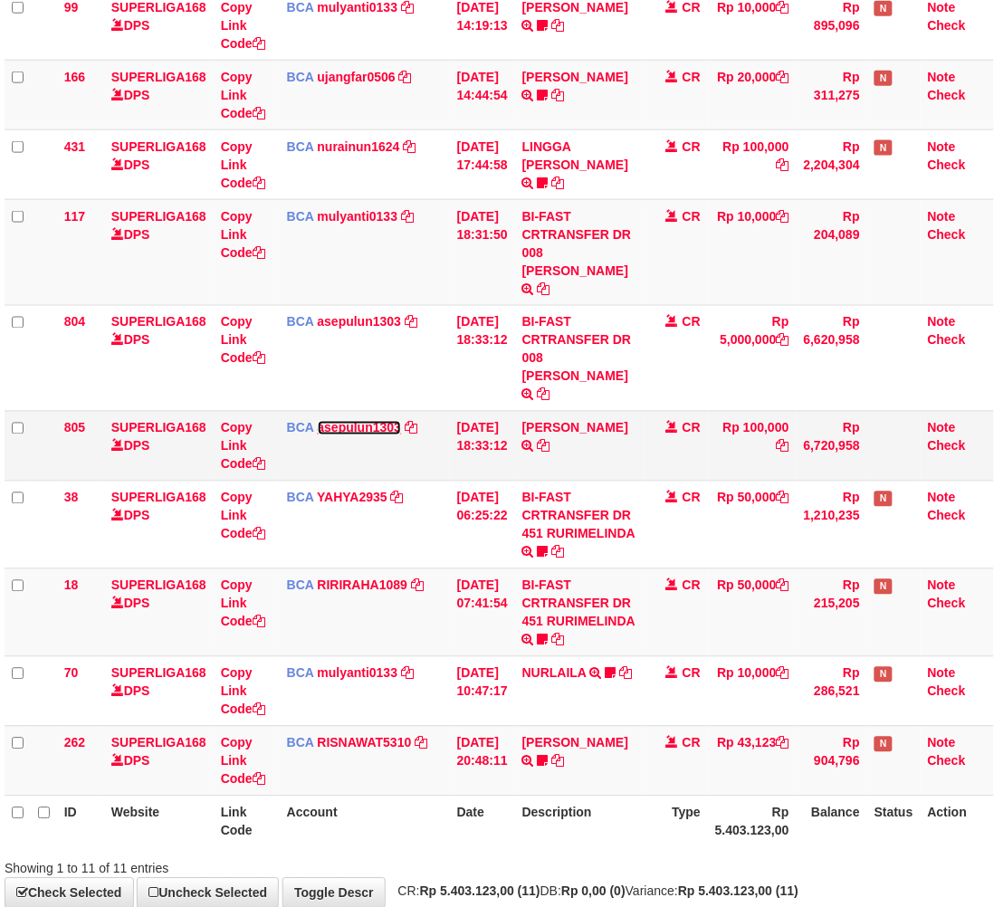
click at [353, 421] on link "asepulun1303" at bounding box center [360, 428] width 84 height 14
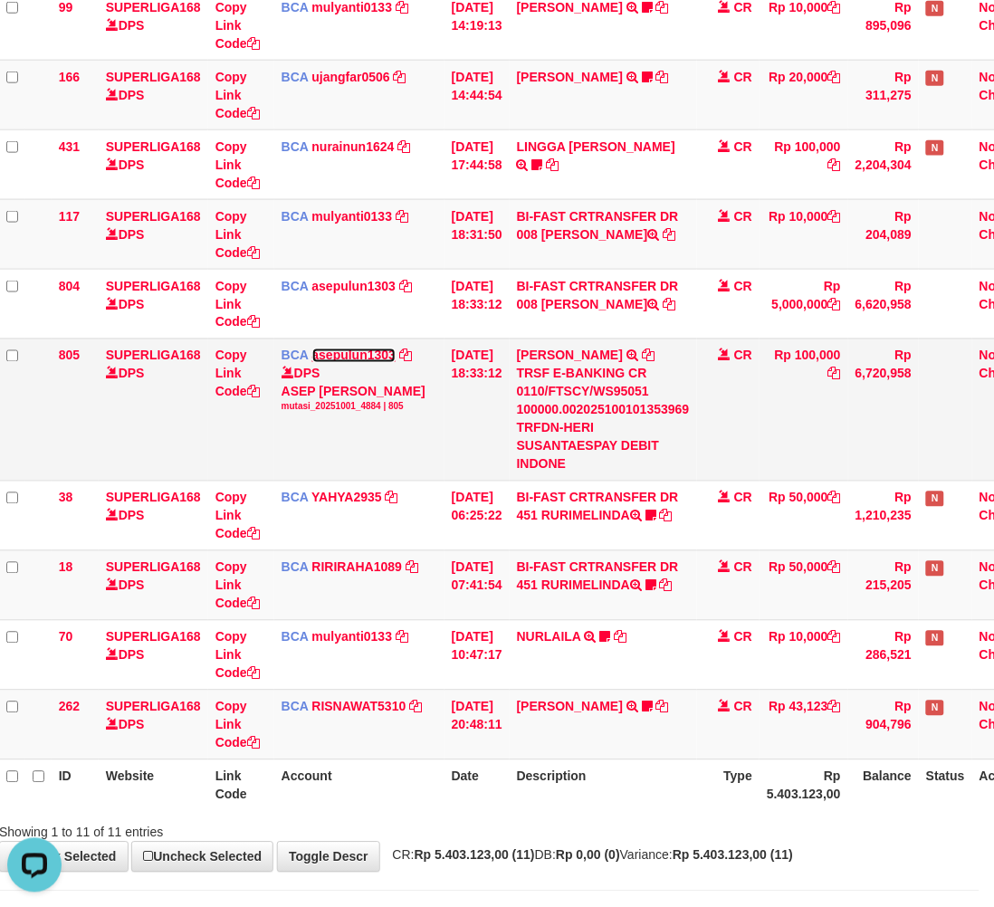
scroll to position [0, 0]
click at [644, 354] on icon at bounding box center [648, 355] width 13 height 13
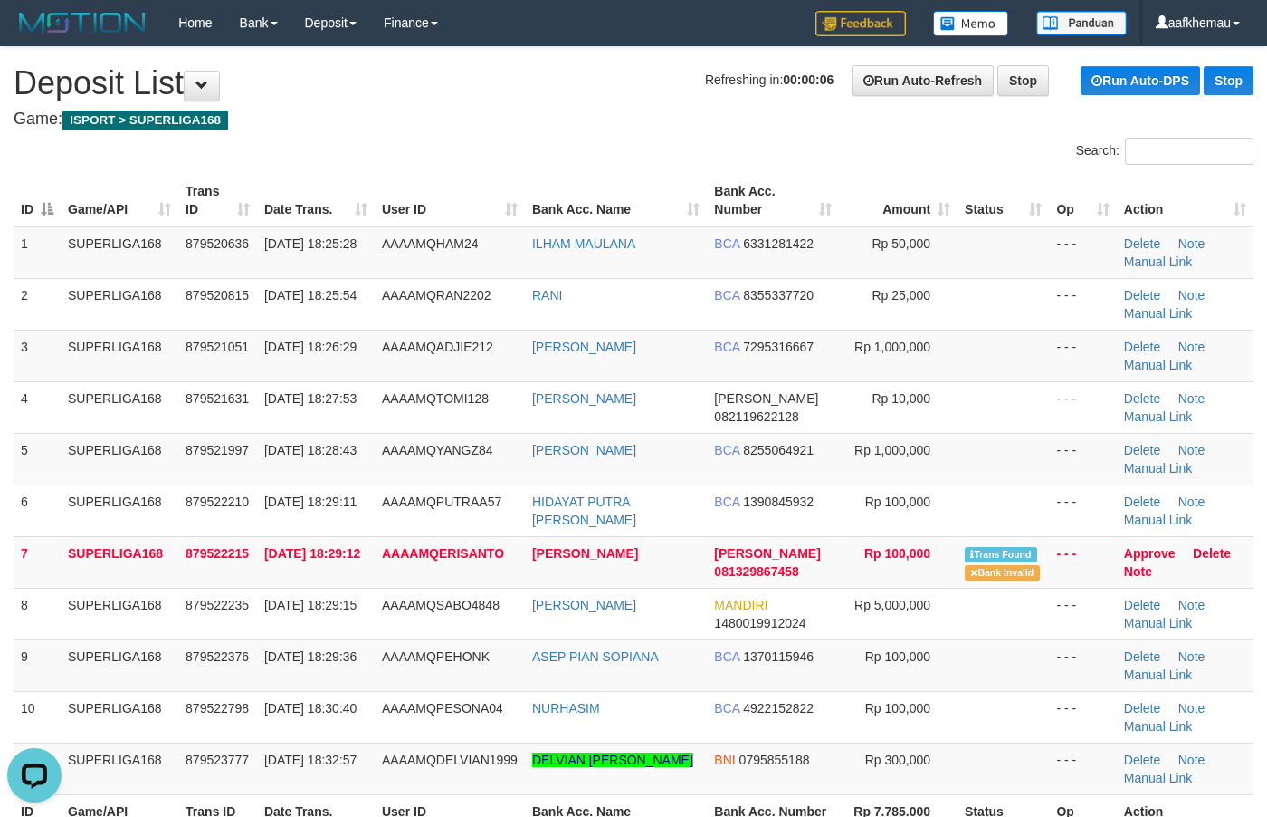
click at [511, 93] on h1 "Refreshing in: 00:00:06 Run Auto-Refresh Stop Run Auto-DPS Stop Deposit List" at bounding box center [634, 83] width 1240 height 36
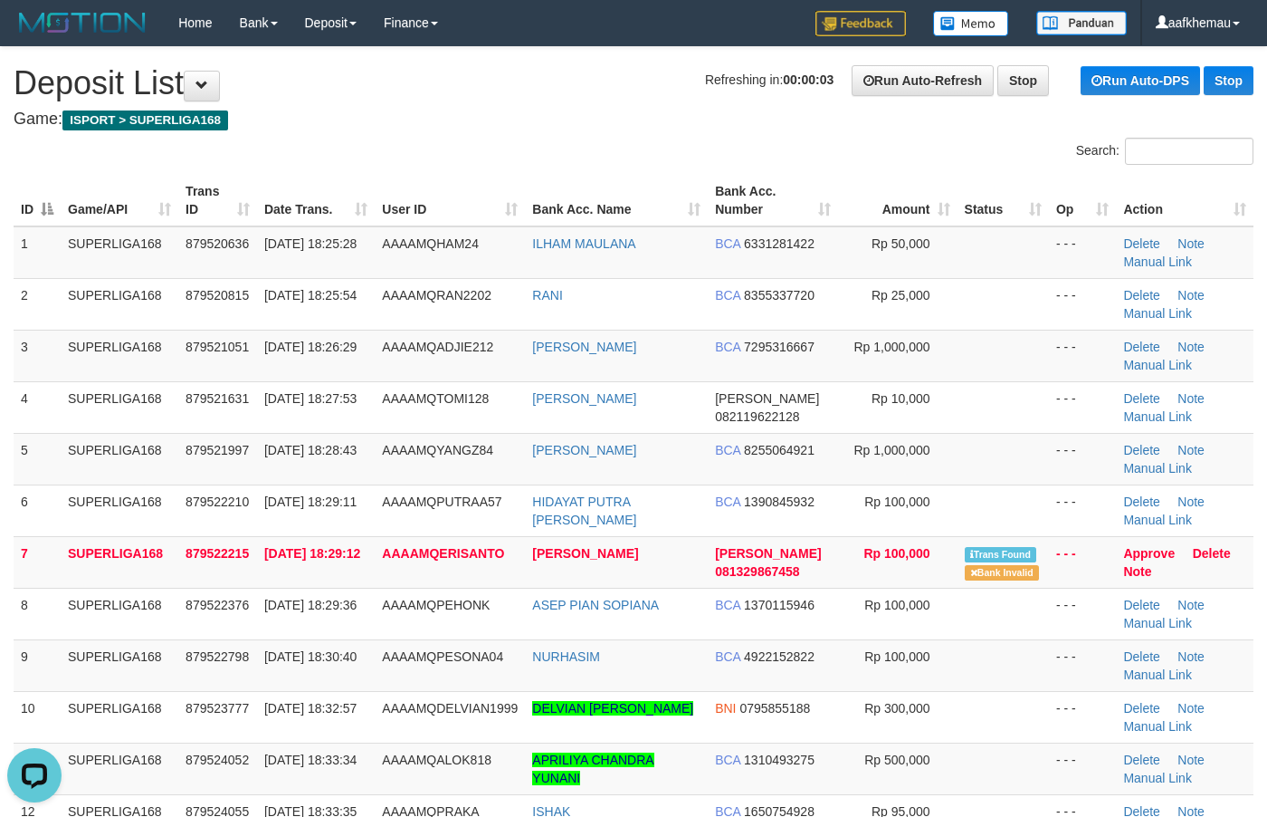
drag, startPoint x: 427, startPoint y: 106, endPoint x: 449, endPoint y: 122, distance: 27.2
click at [537, 114] on h4 "Game: ISPORT > SUPERLIGA168" at bounding box center [634, 119] width 1240 height 18
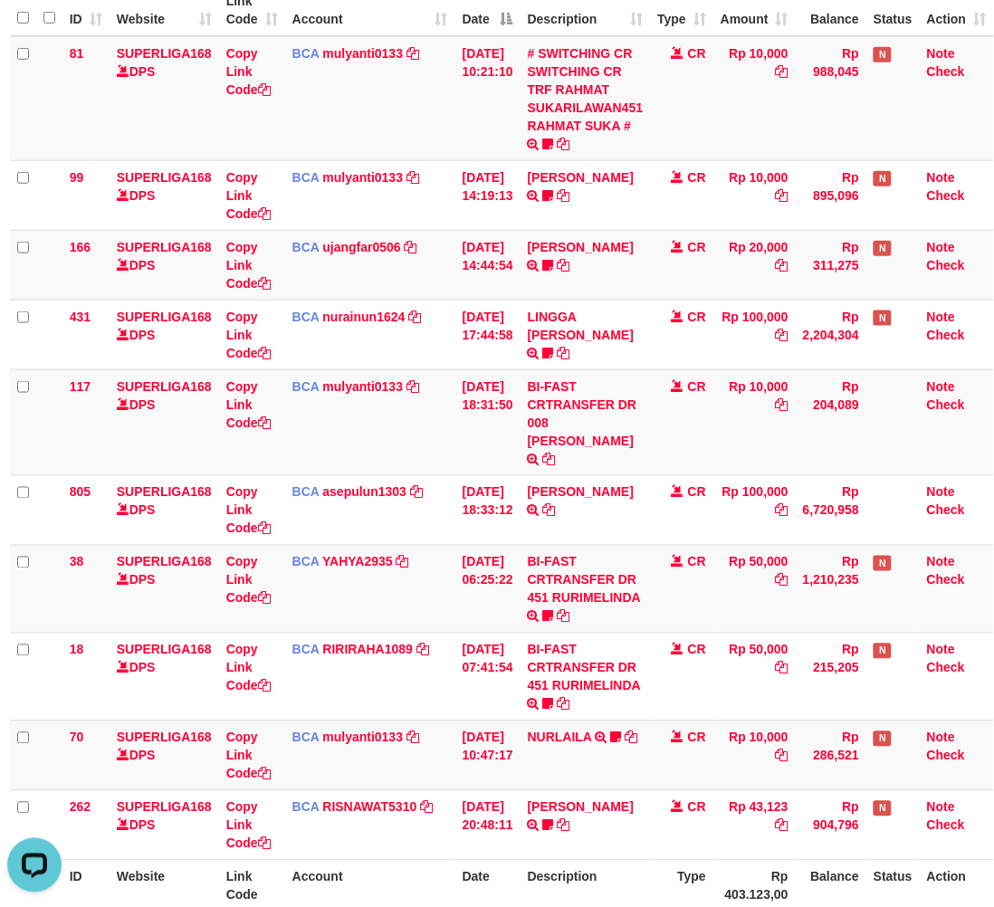
scroll to position [1, 14]
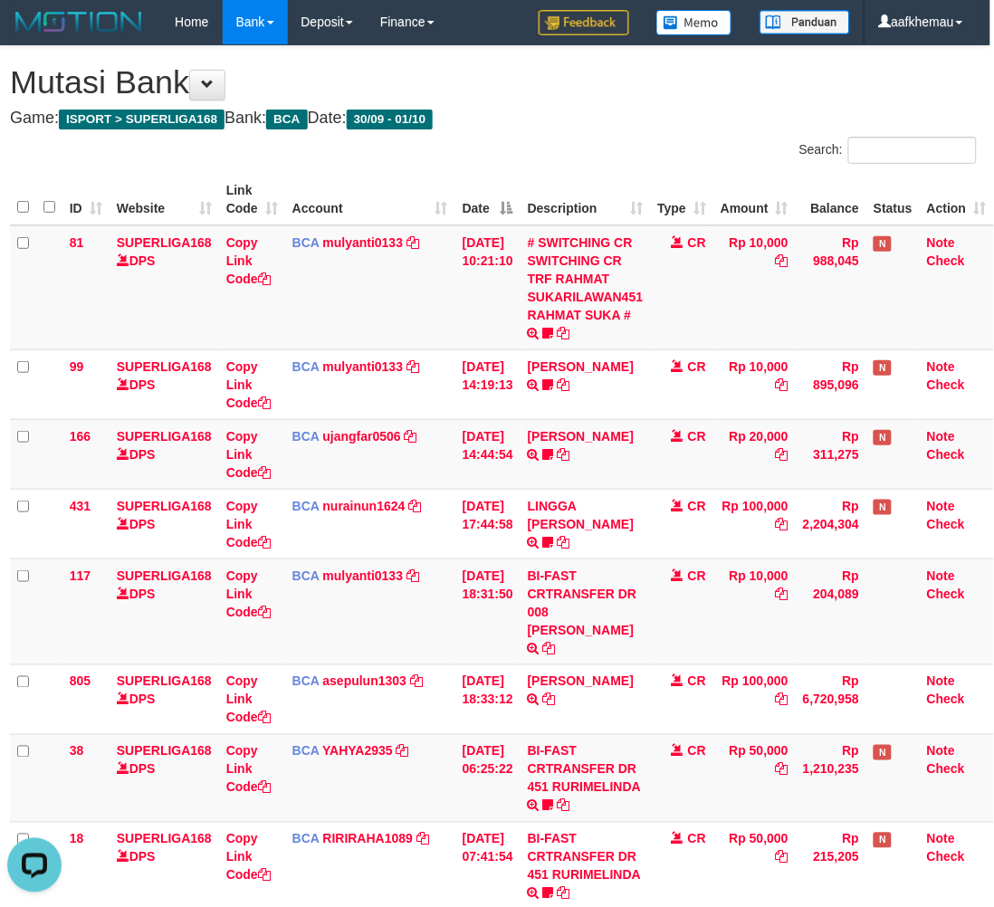
click at [667, 116] on h4 "Game: ISPORT > SUPERLIGA168 Bank: BCA Date: 30/09 - 01/10" at bounding box center [493, 119] width 967 height 18
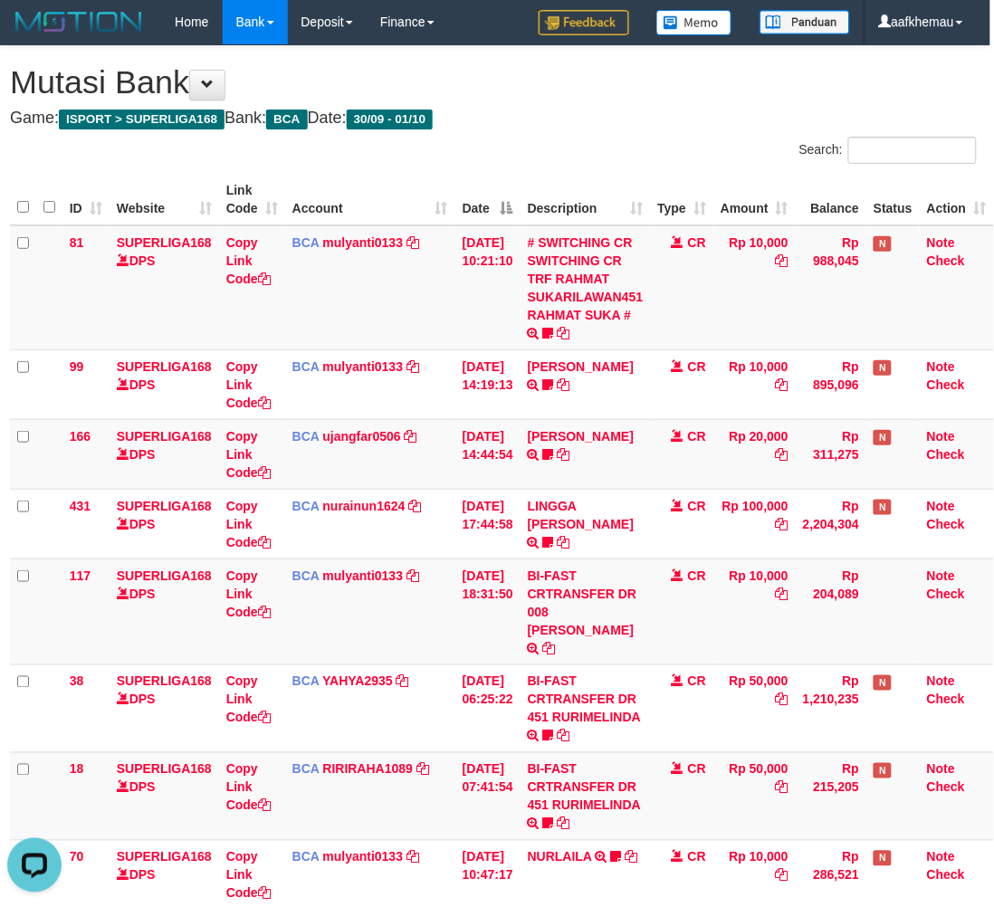
click at [590, 100] on h1 "Mutasi Bank" at bounding box center [493, 82] width 967 height 36
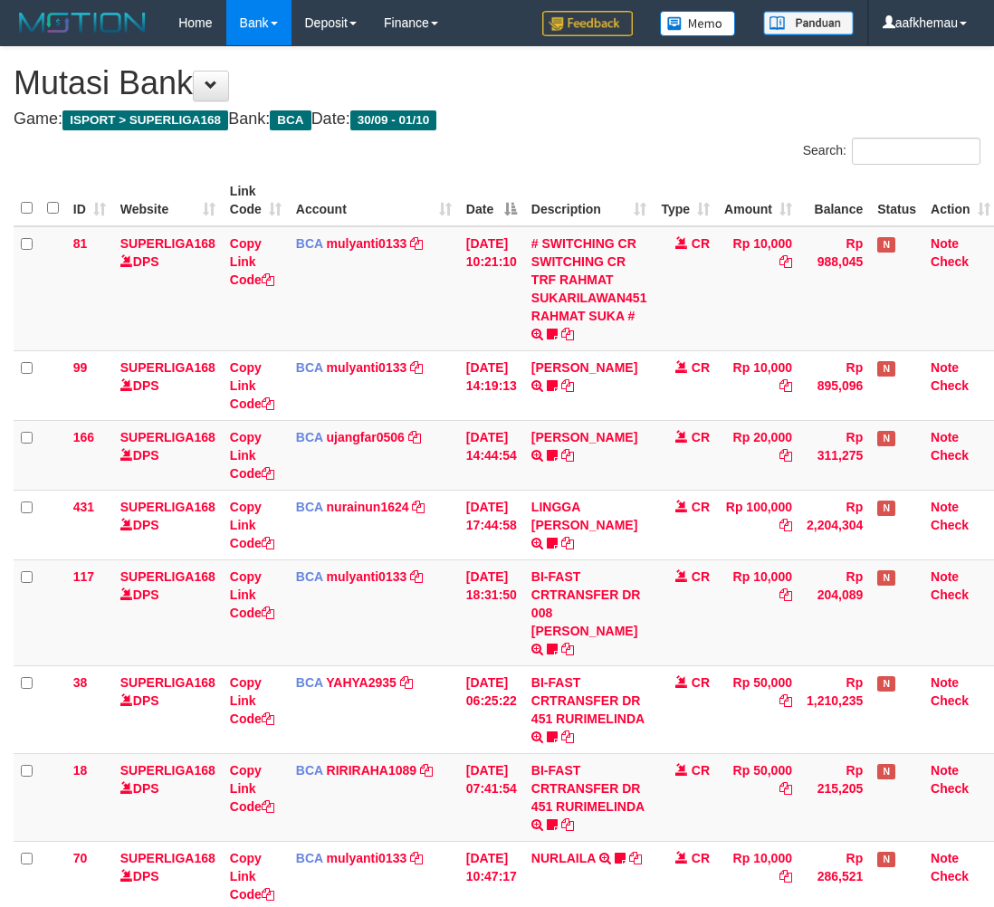
scroll to position [1, 14]
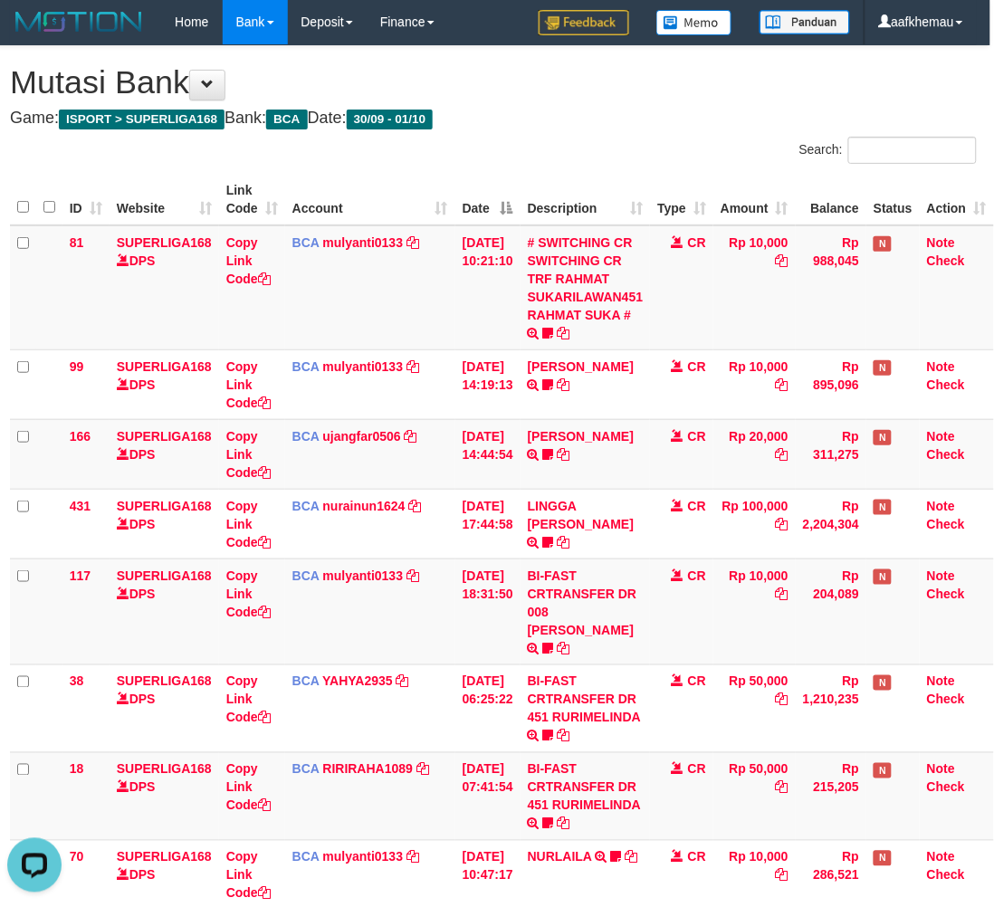
click at [563, 124] on h4 "Game: ISPORT > SUPERLIGA168 Bank: BCA Date: 30/09 - 01/10" at bounding box center [493, 119] width 967 height 18
